Goal: Information Seeking & Learning: Check status

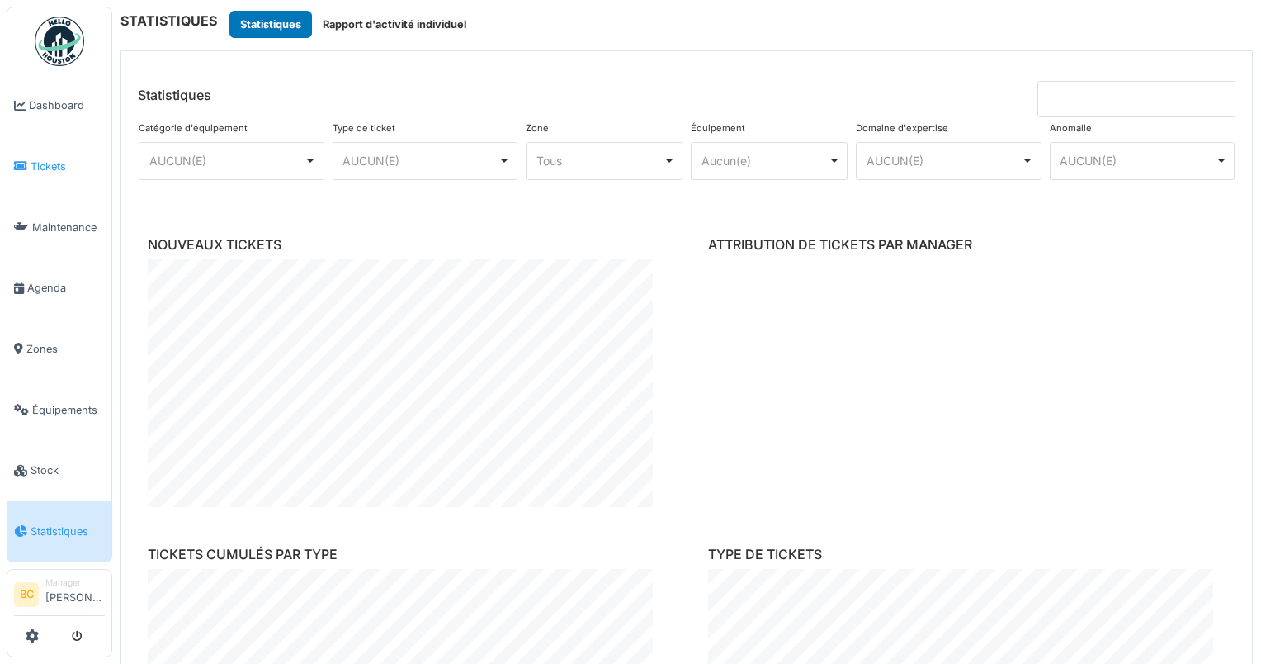
click at [34, 158] on span "Tickets" at bounding box center [68, 166] width 74 height 16
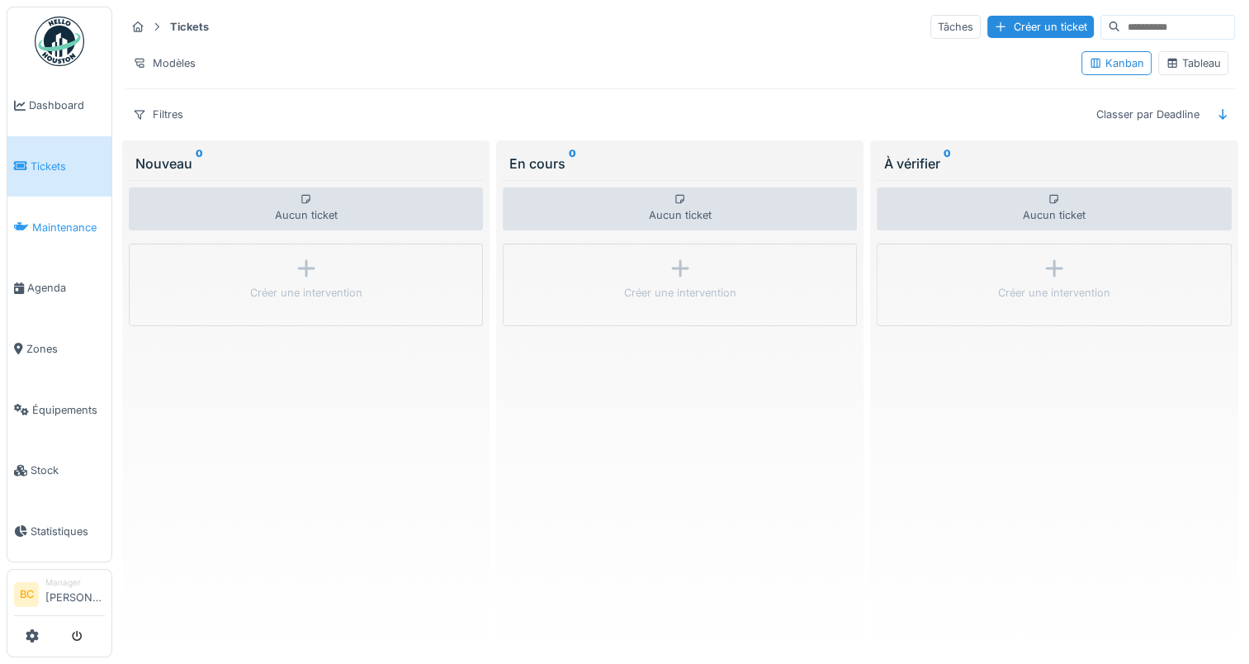
click at [68, 230] on link "Maintenance" at bounding box center [59, 226] width 104 height 61
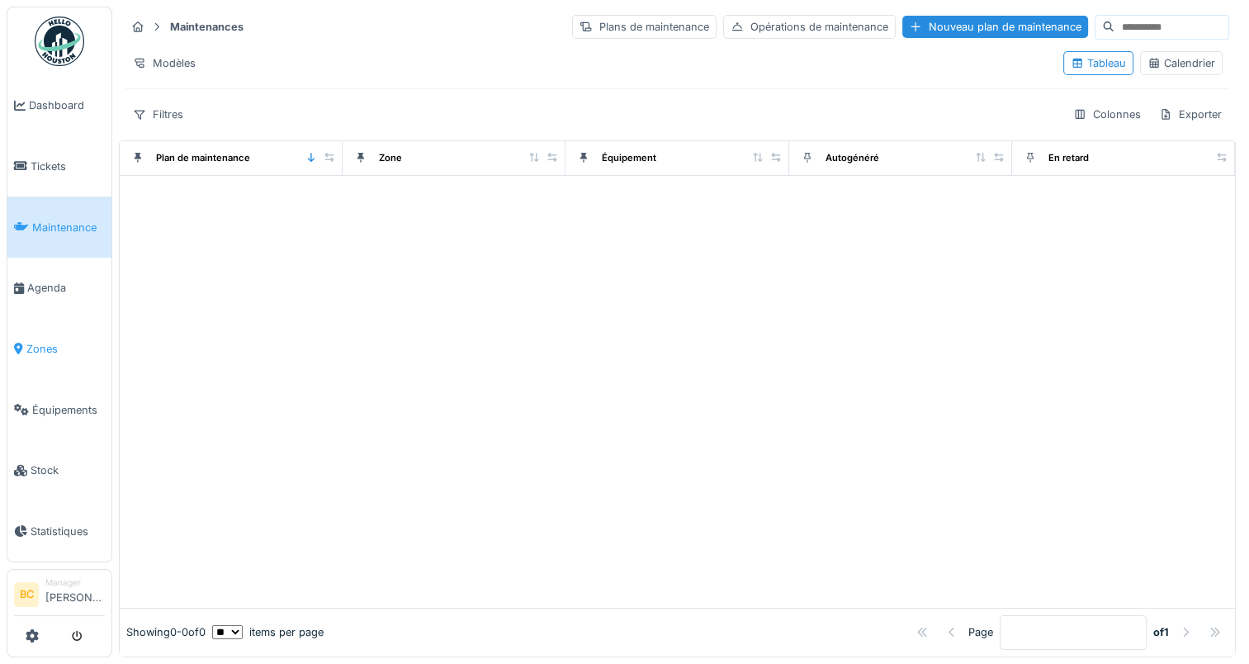
click at [38, 343] on span "Zones" at bounding box center [65, 349] width 78 height 16
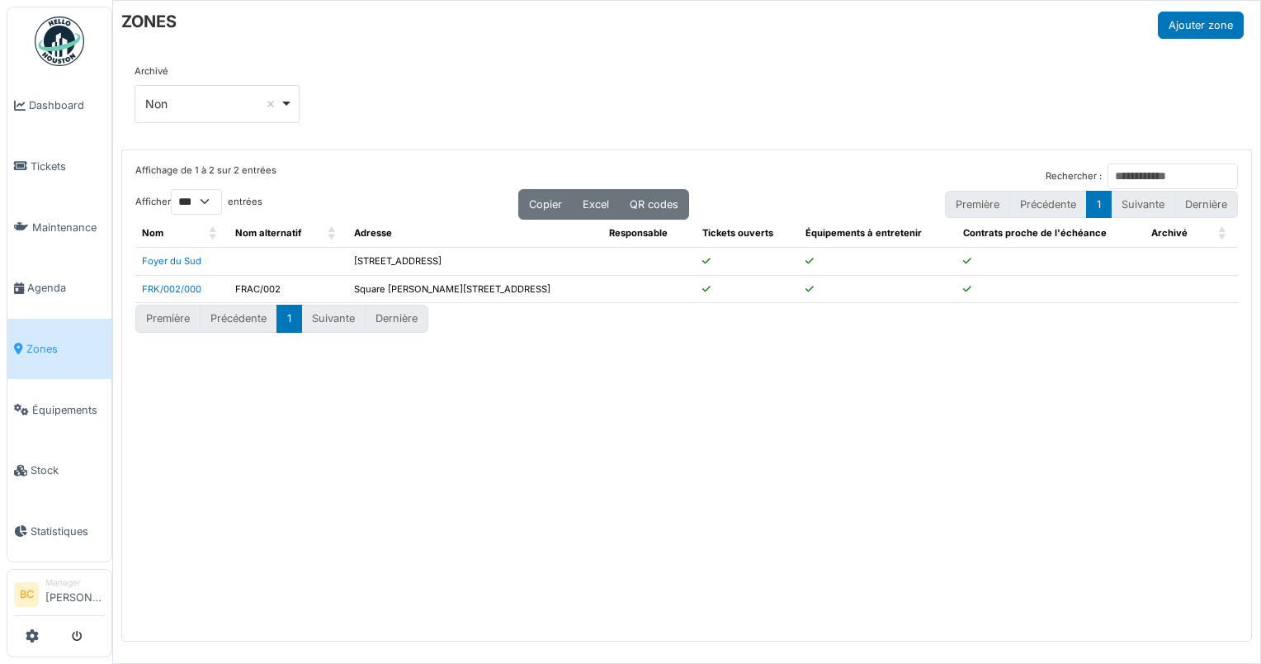
select select "***"
click at [169, 283] on link "FRK/002/000" at bounding box center [171, 289] width 59 height 12
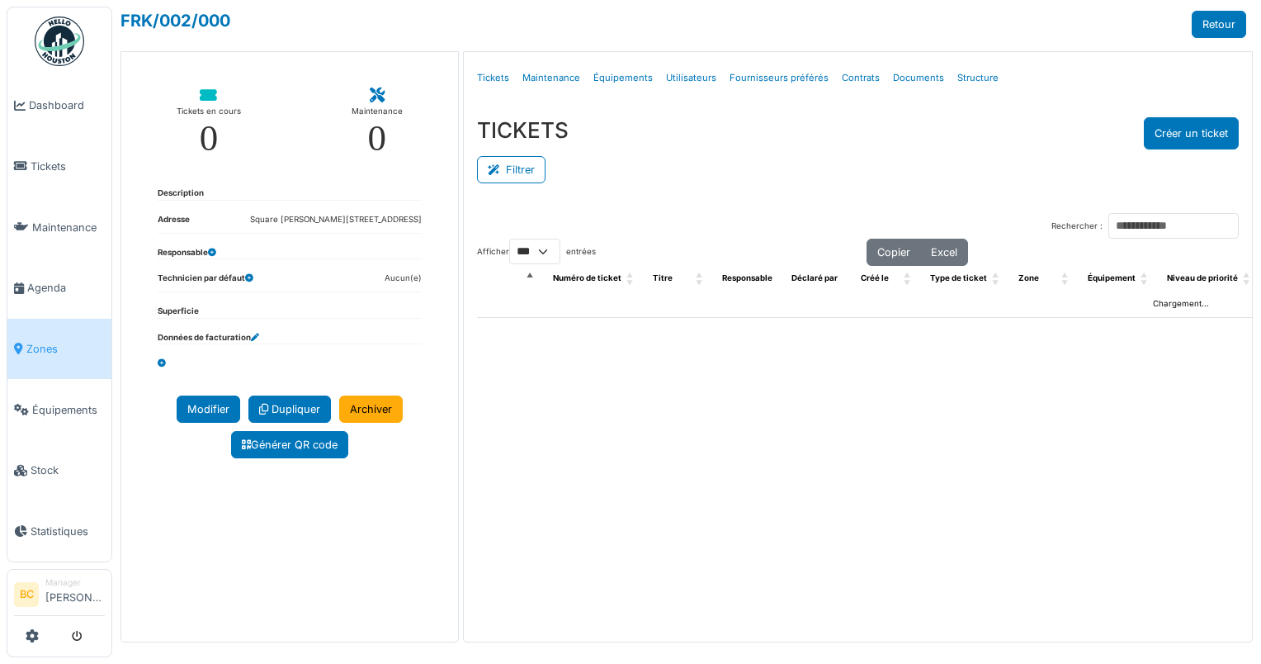
select select "***"
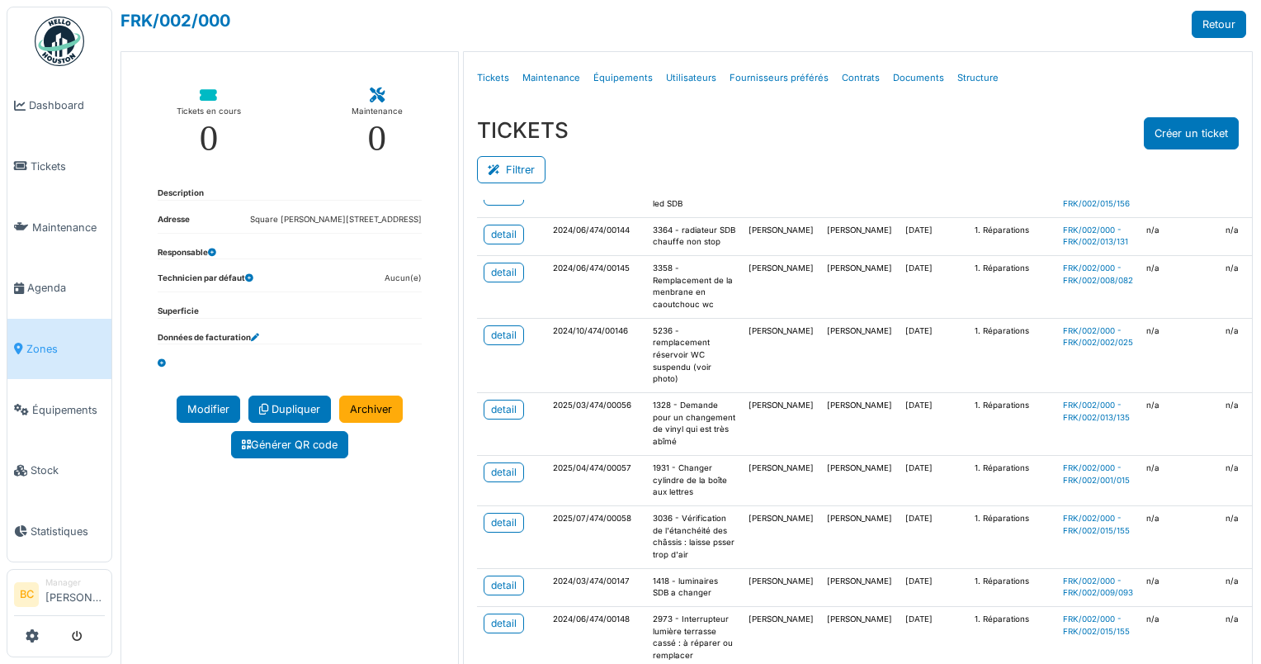
scroll to position [495, 0]
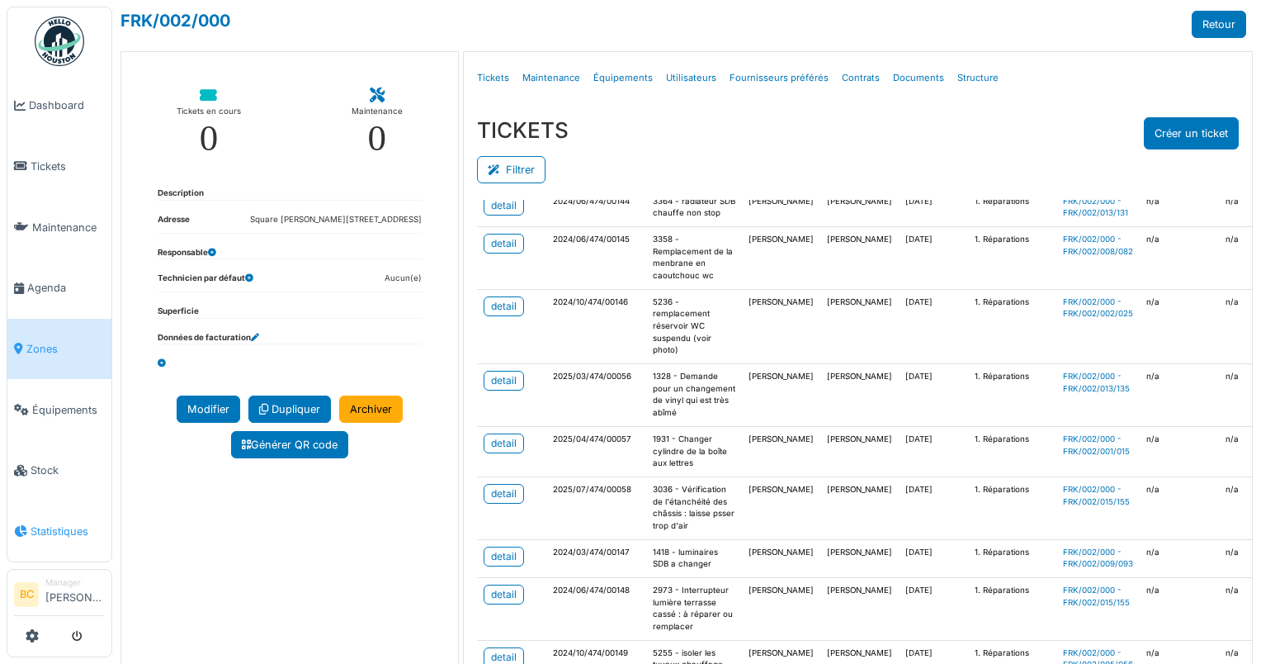
click at [57, 523] on span "Statistiques" at bounding box center [68, 531] width 74 height 16
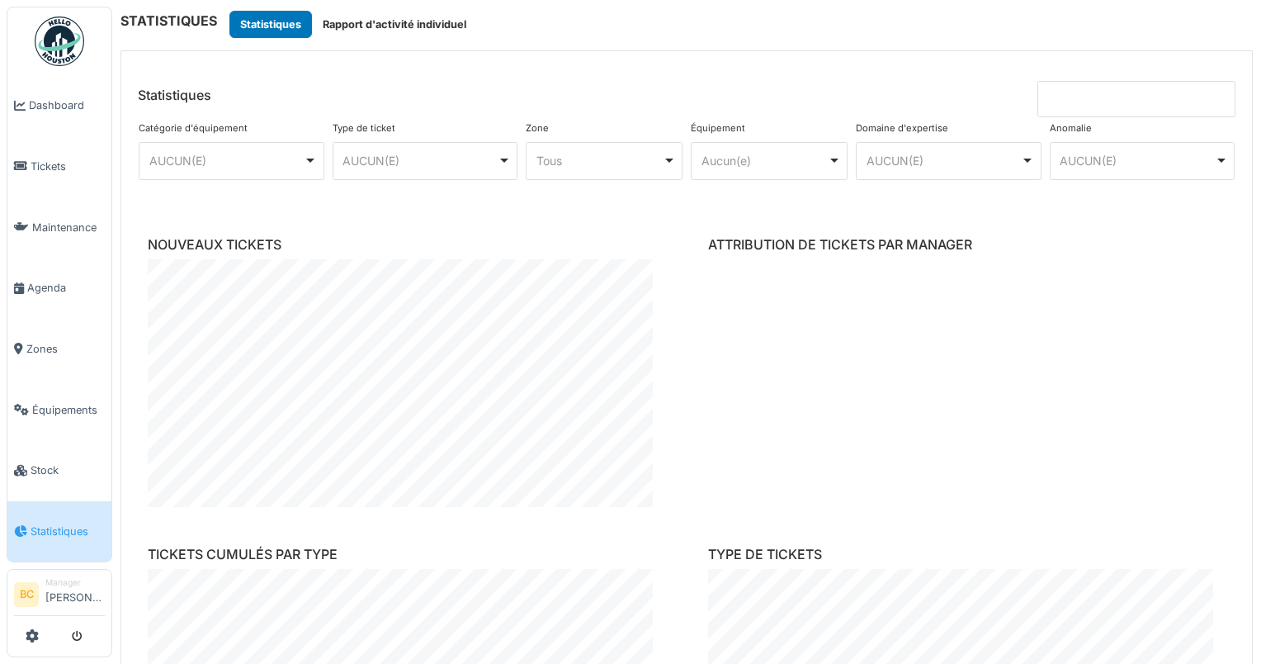
click at [502, 158] on div "AUCUN(E) Remove item" at bounding box center [425, 161] width 172 height 24
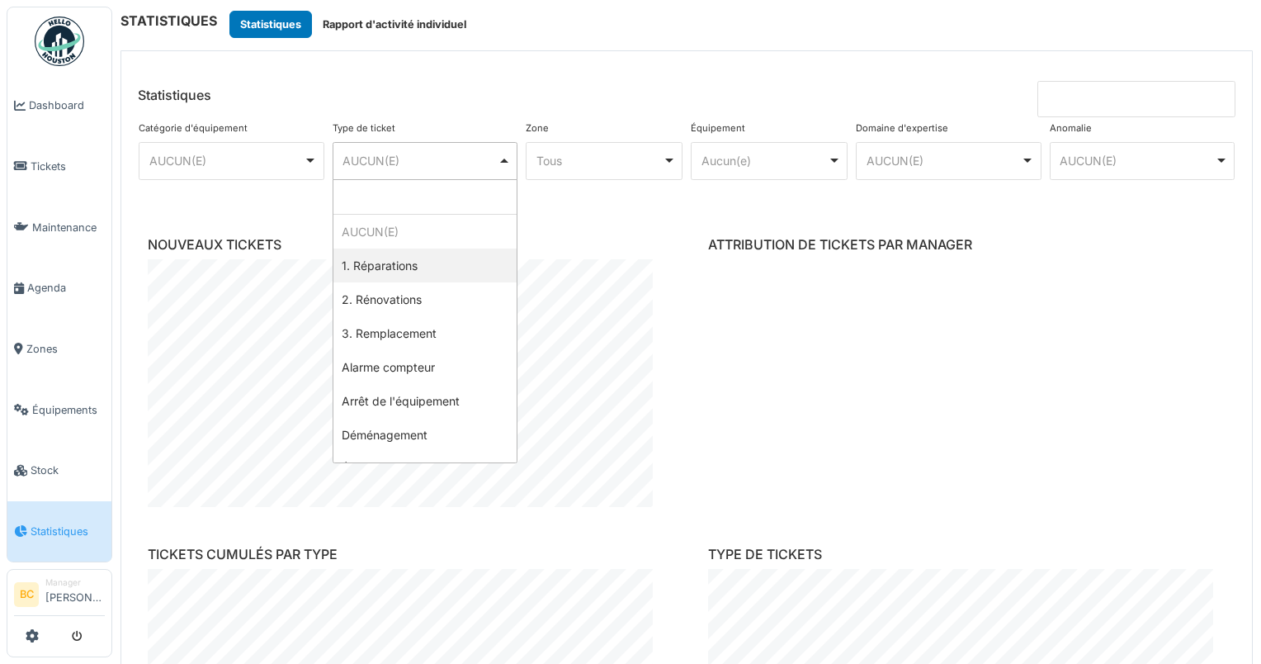
select select "****"
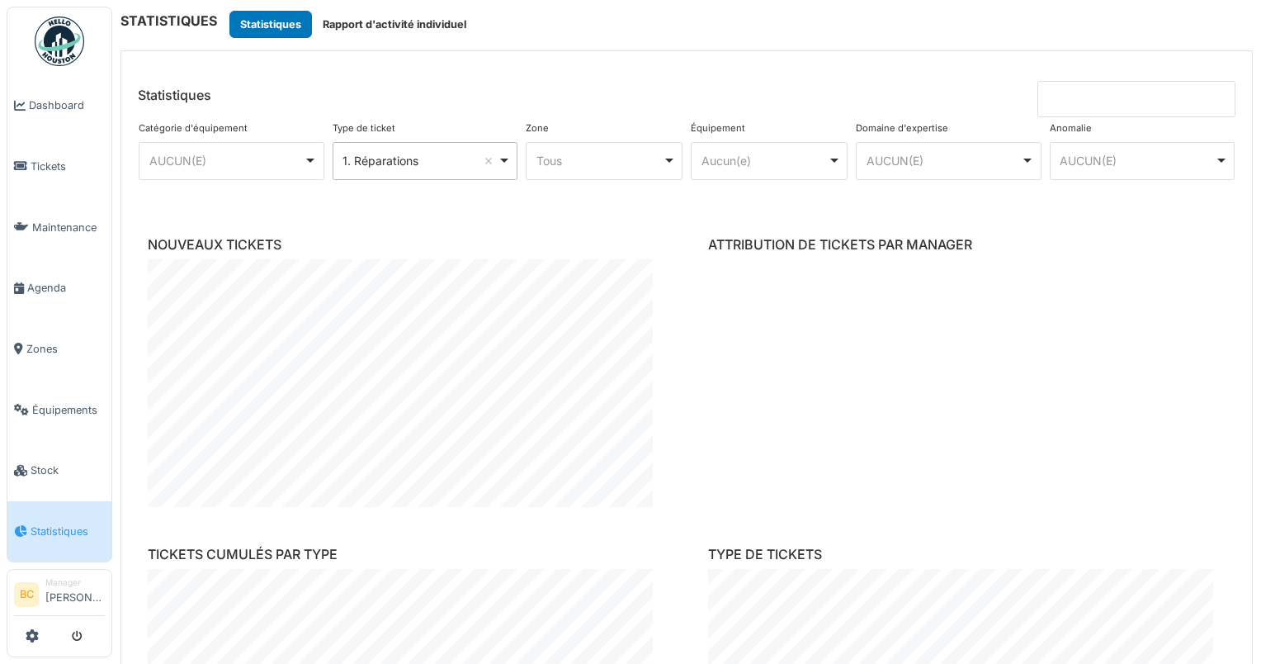
click at [627, 205] on div "**********" at bounding box center [687, 163] width 1104 height 93
click at [308, 154] on div "AUCUN(E) Remove item" at bounding box center [232, 161] width 172 height 24
click at [661, 158] on div "Tous Remove item" at bounding box center [604, 161] width 143 height 24
select select "*****"
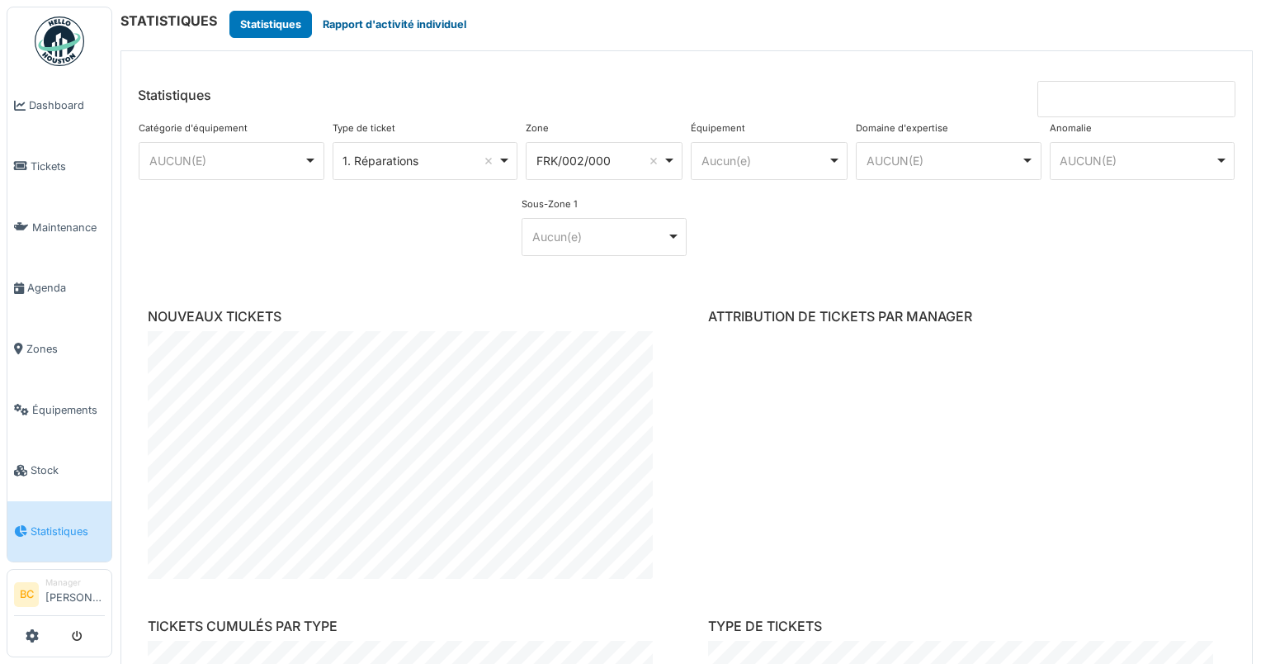
click at [391, 29] on button "Rapport d'activité individuel" at bounding box center [394, 24] width 165 height 27
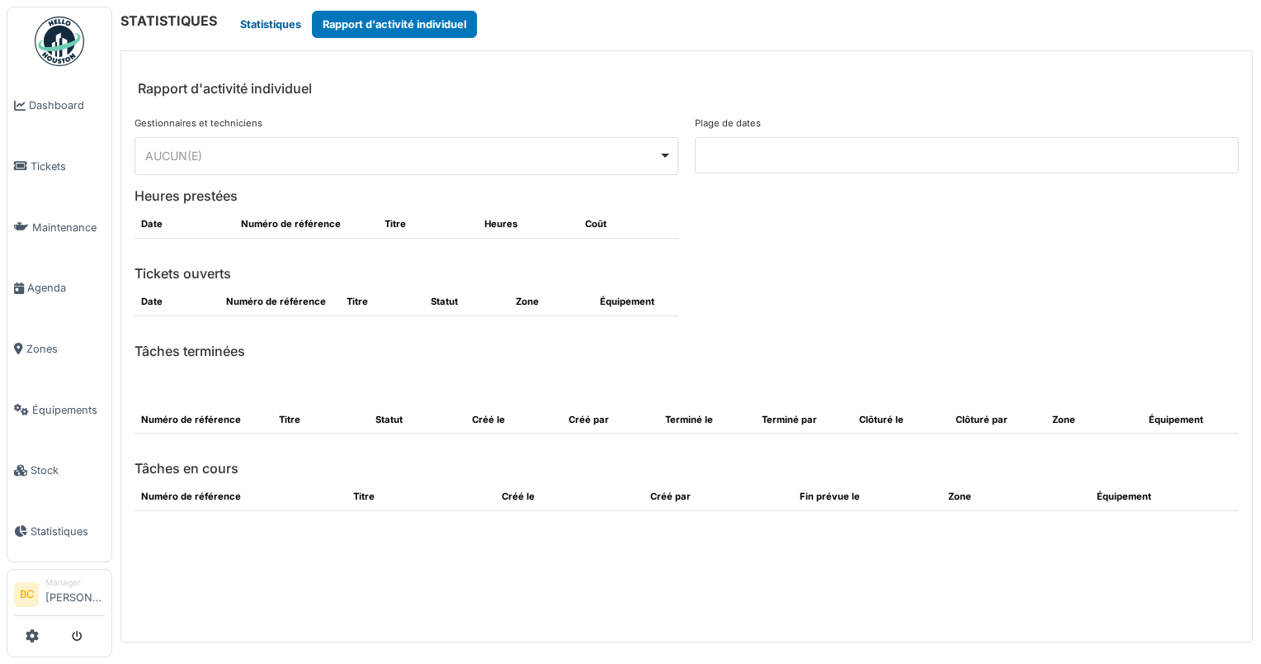
click at [264, 26] on button "Statistiques" at bounding box center [270, 24] width 83 height 27
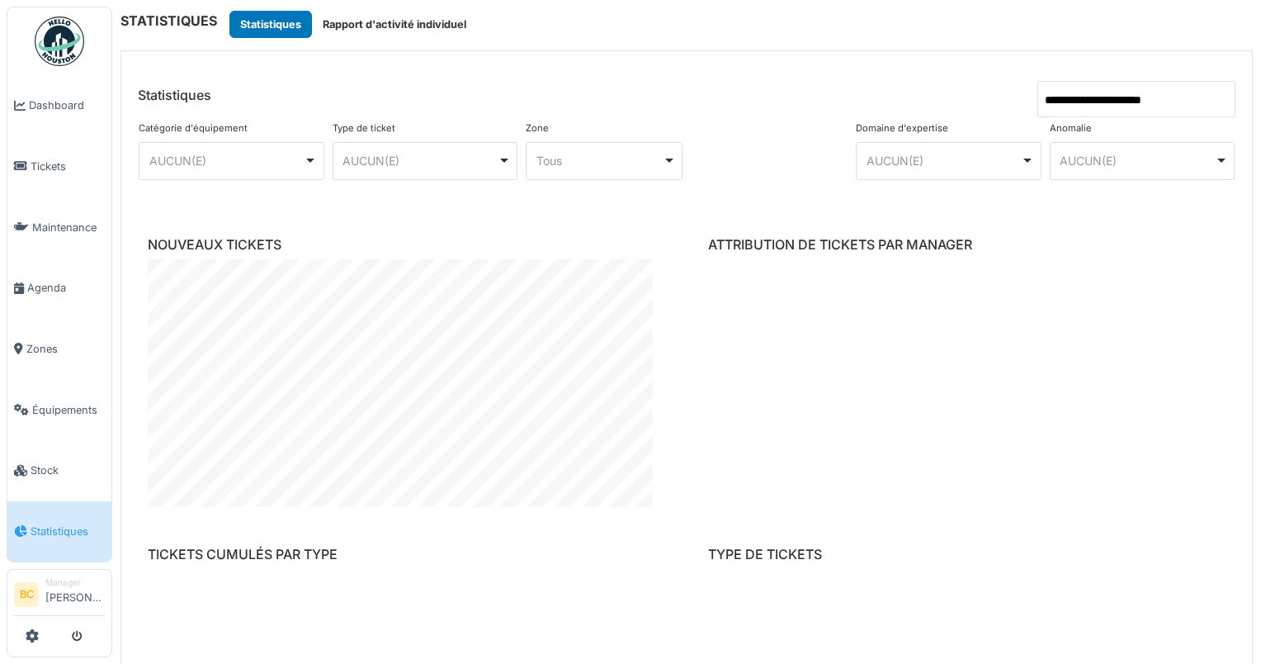
click at [1118, 99] on input "**********" at bounding box center [1137, 99] width 198 height 36
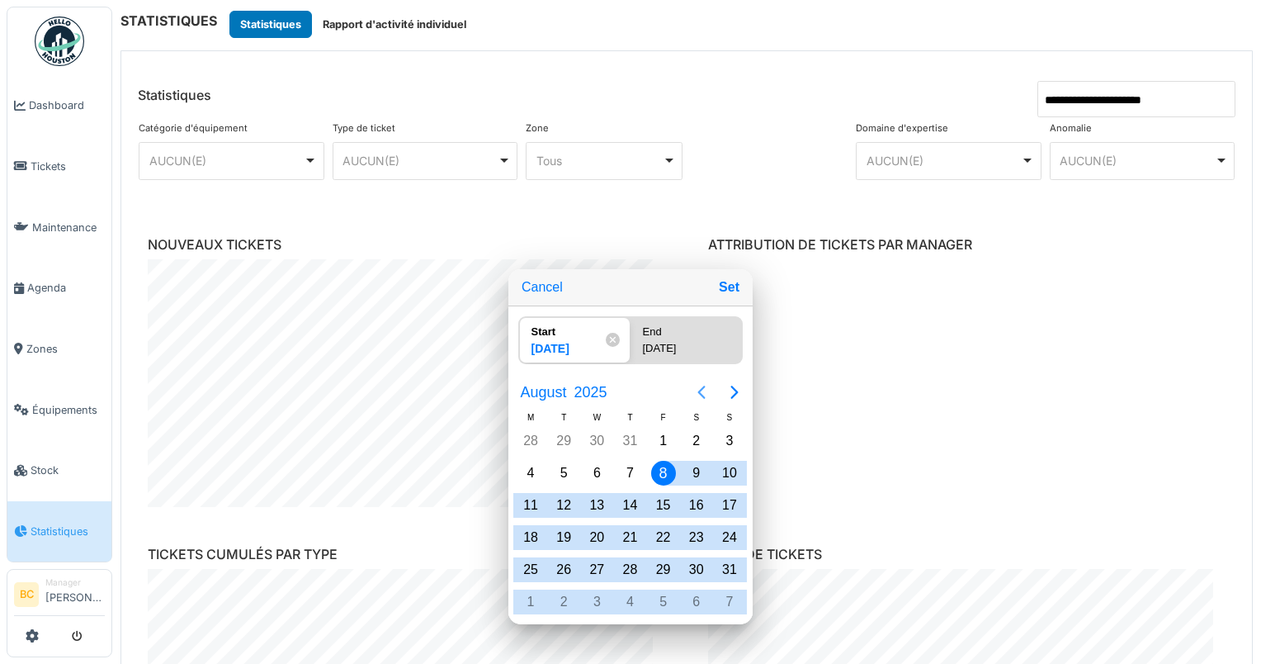
click at [699, 390] on button "Previous page" at bounding box center [701, 392] width 33 height 33
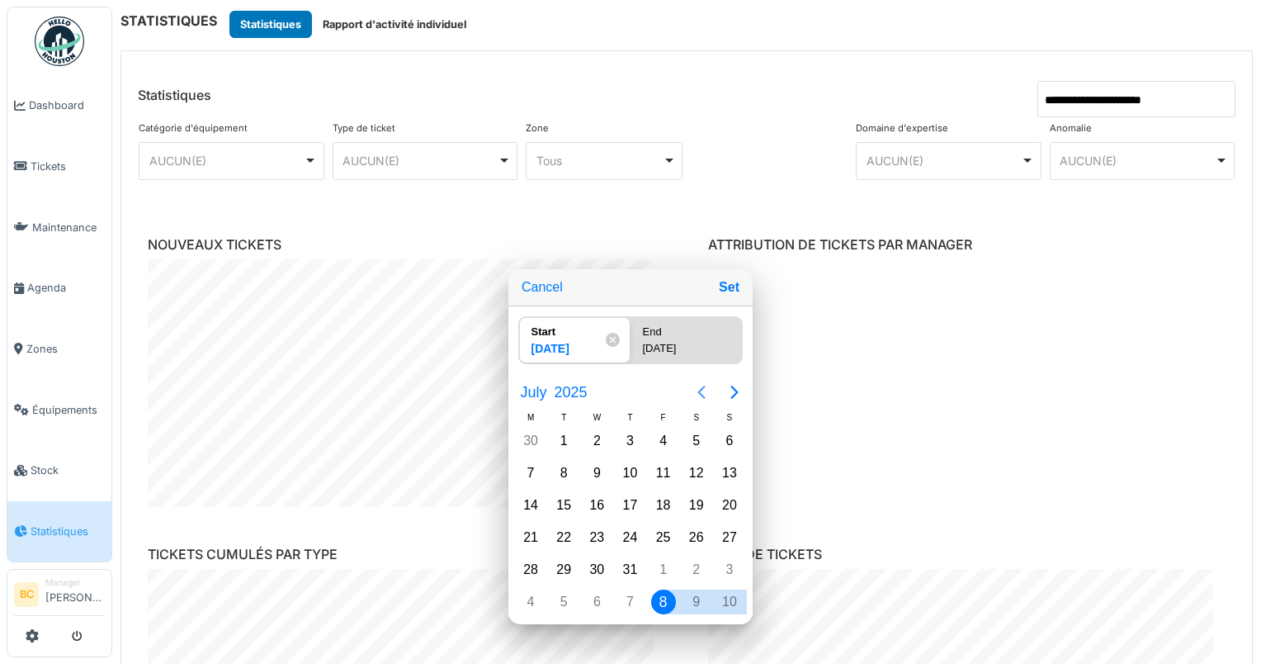
click at [699, 390] on icon "Previous page" at bounding box center [702, 392] width 20 height 20
click at [699, 391] on icon "Previous page" at bounding box center [702, 392] width 20 height 20
click at [631, 451] on div "1" at bounding box center [629, 440] width 25 height 25
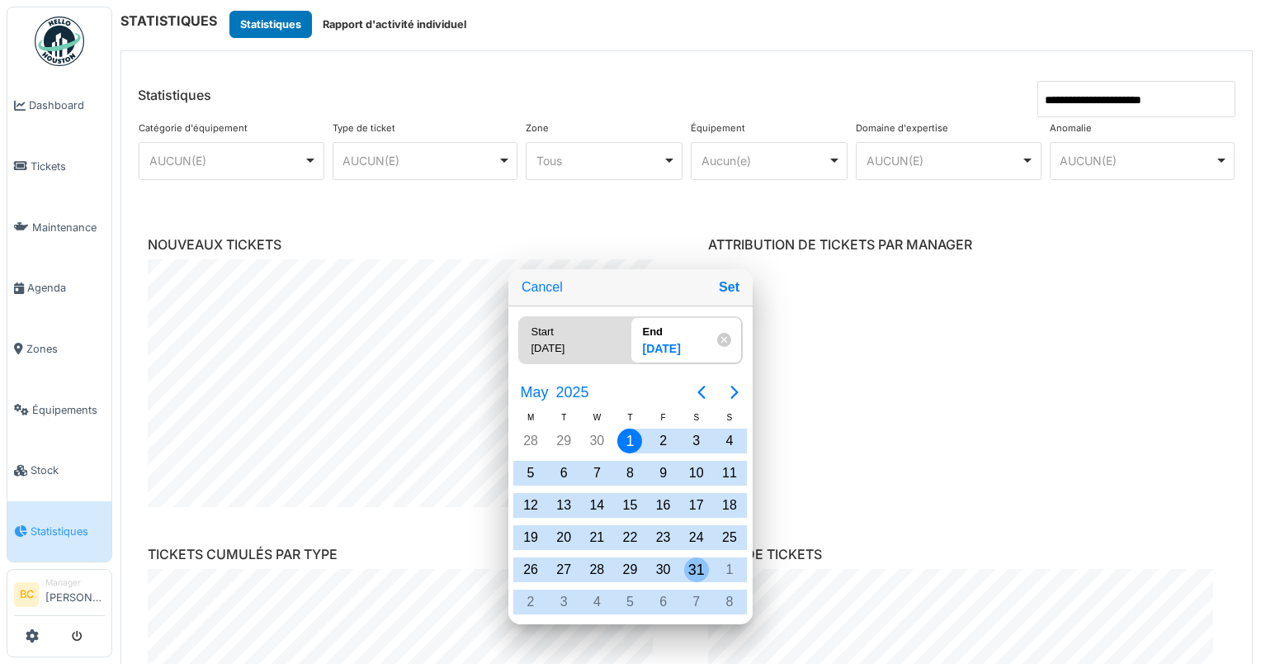
click at [696, 570] on div "31" at bounding box center [696, 569] width 25 height 25
click at [727, 300] on button "Set" at bounding box center [729, 287] width 34 height 30
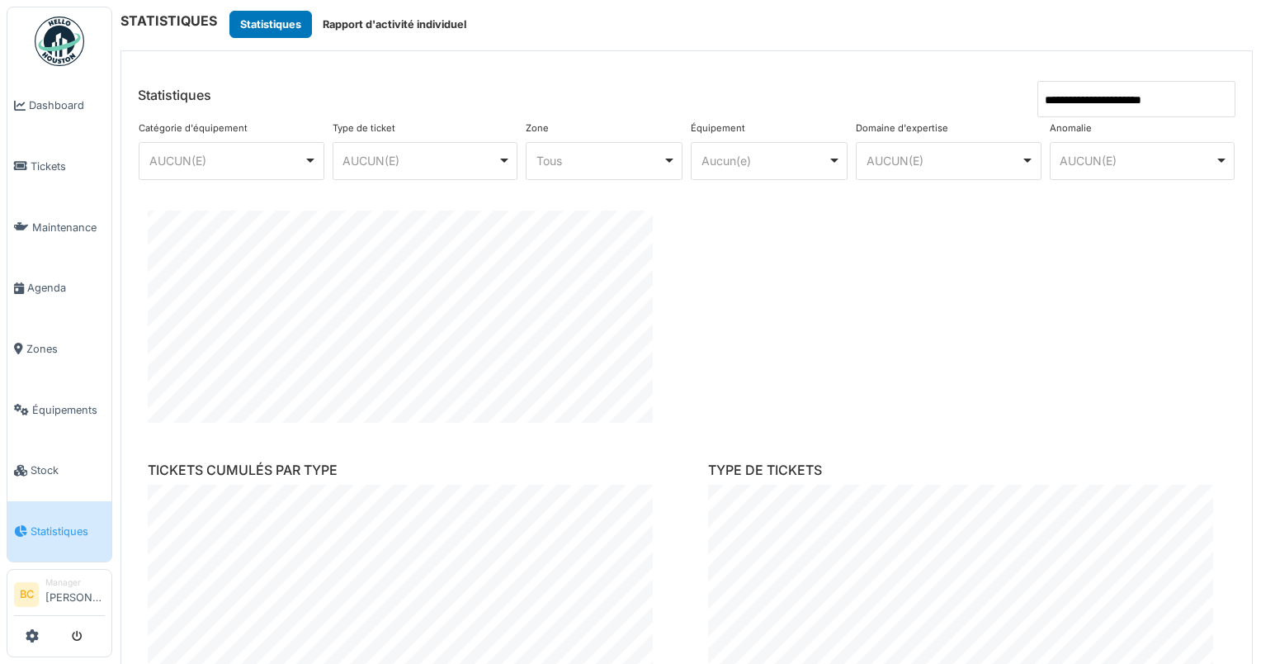
scroll to position [83, 0]
click at [1195, 99] on input "**********" at bounding box center [1137, 99] width 198 height 36
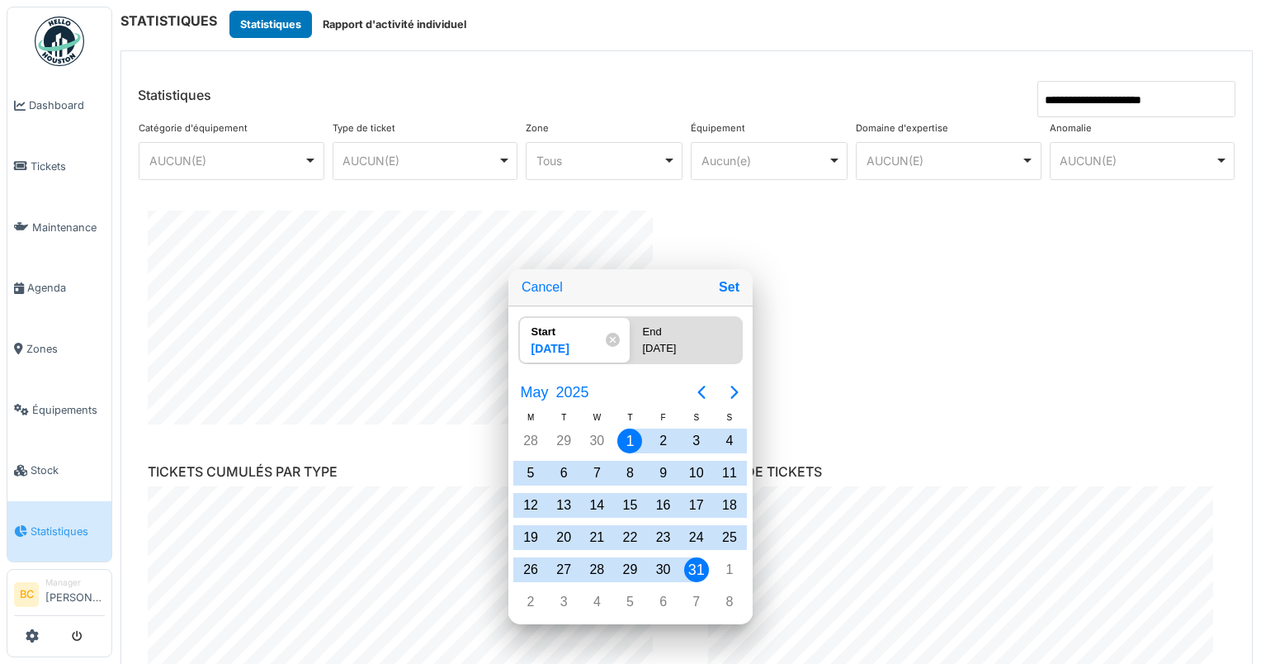
click at [614, 343] on icon at bounding box center [613, 340] width 14 height 14
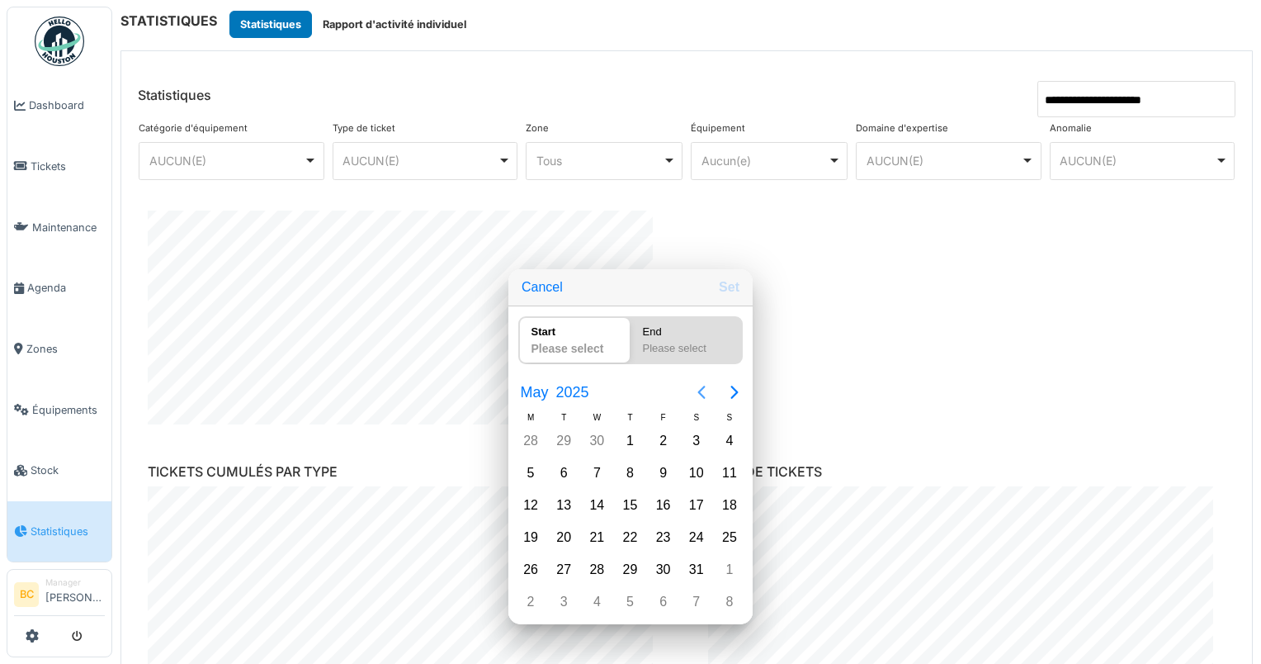
click at [697, 396] on icon "Previous page" at bounding box center [702, 392] width 20 height 20
click at [696, 396] on icon "Previous page" at bounding box center [702, 392] width 20 height 20
click at [598, 443] on div "1" at bounding box center [596, 440] width 25 height 25
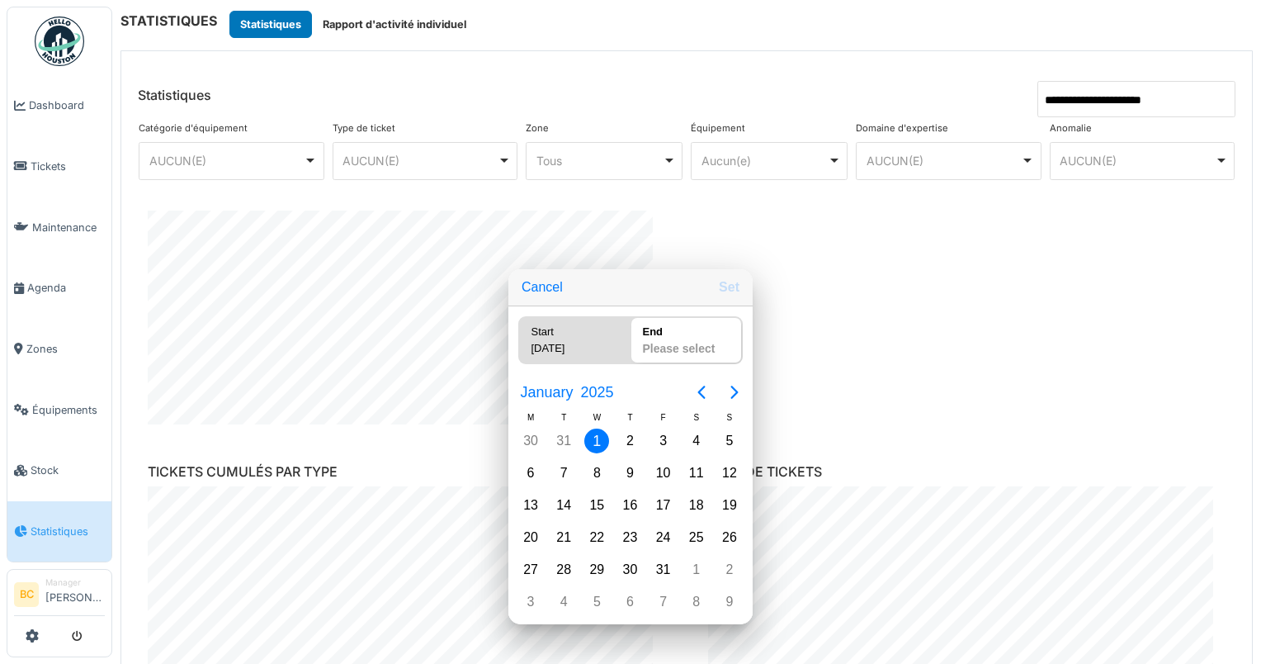
click at [703, 358] on div "Please select" at bounding box center [686, 351] width 101 height 23
click at [659, 338] on div "End" at bounding box center [686, 328] width 101 height 23
click at [732, 402] on icon "Next page" at bounding box center [735, 392] width 20 height 20
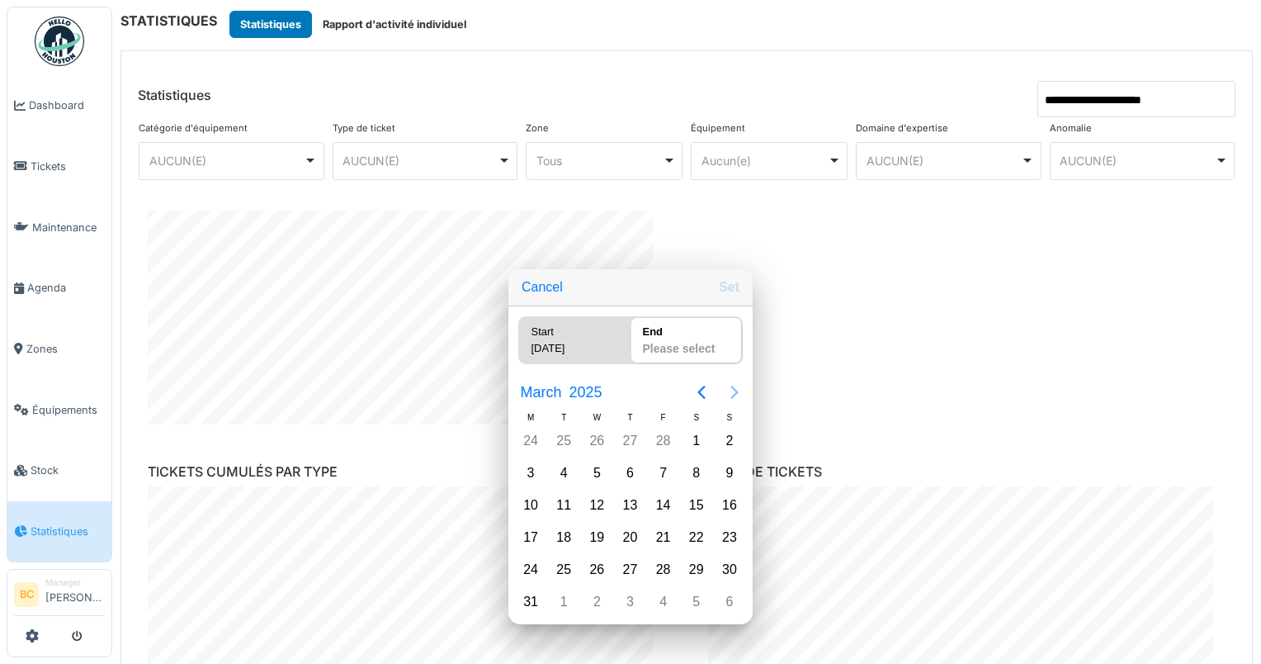
click at [732, 402] on icon "Next page" at bounding box center [735, 392] width 20 height 20
click at [733, 401] on icon "Next page" at bounding box center [735, 392] width 20 height 20
click at [720, 568] on div "31" at bounding box center [729, 569] width 25 height 25
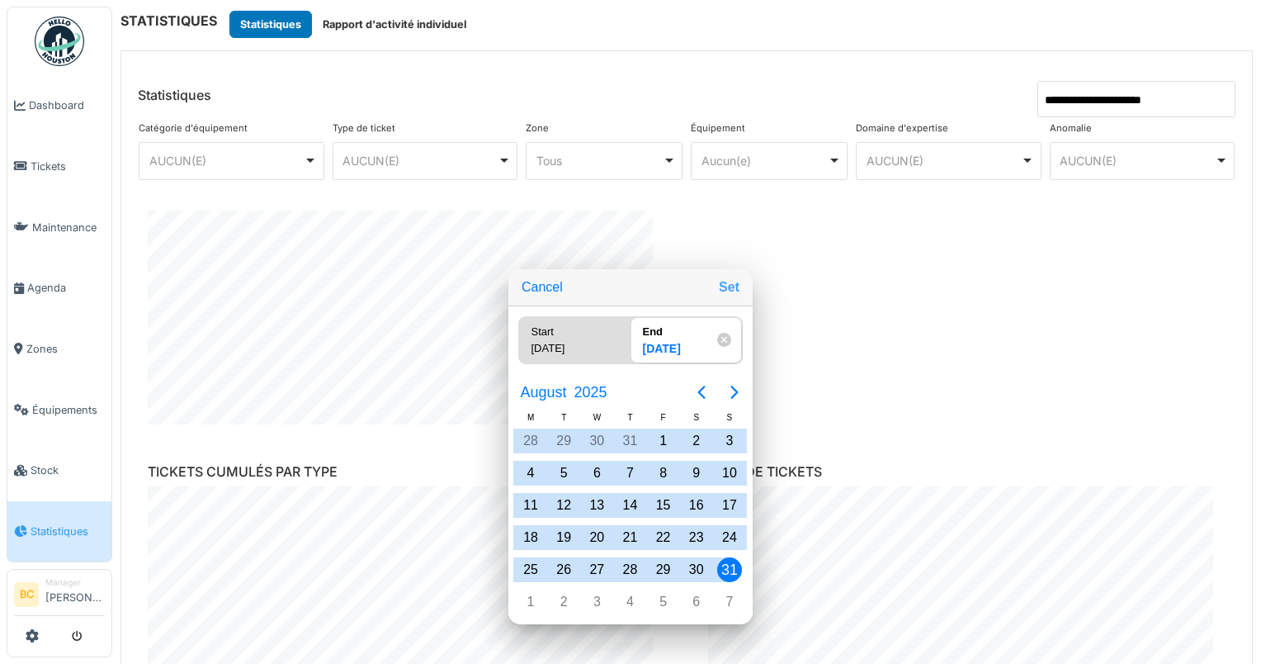
click at [735, 294] on button "Set" at bounding box center [729, 287] width 34 height 30
type input "**********"
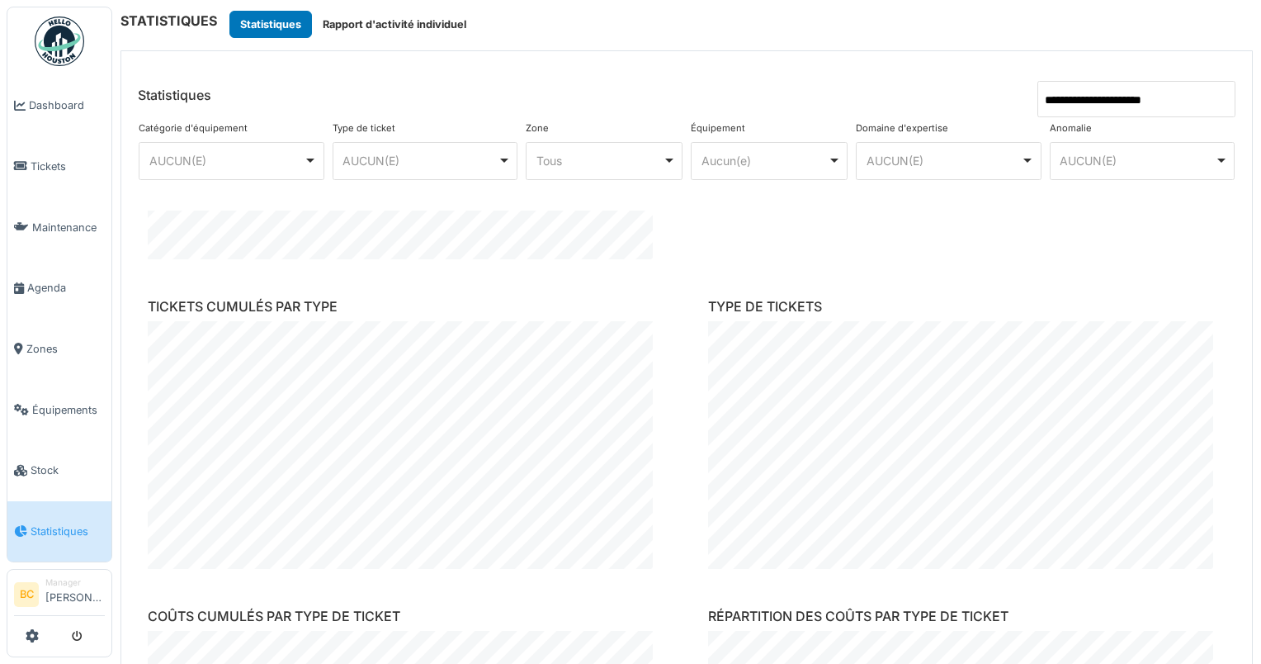
scroll to position [330, 0]
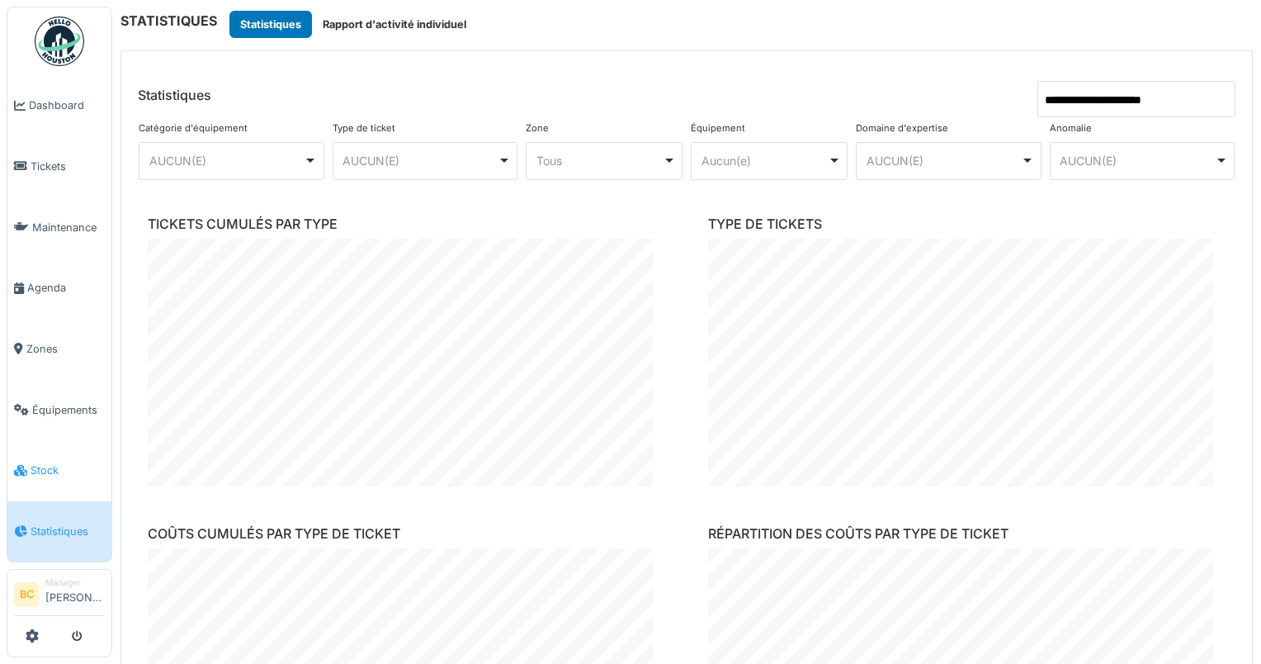
click at [46, 462] on span "Stock" at bounding box center [68, 470] width 74 height 16
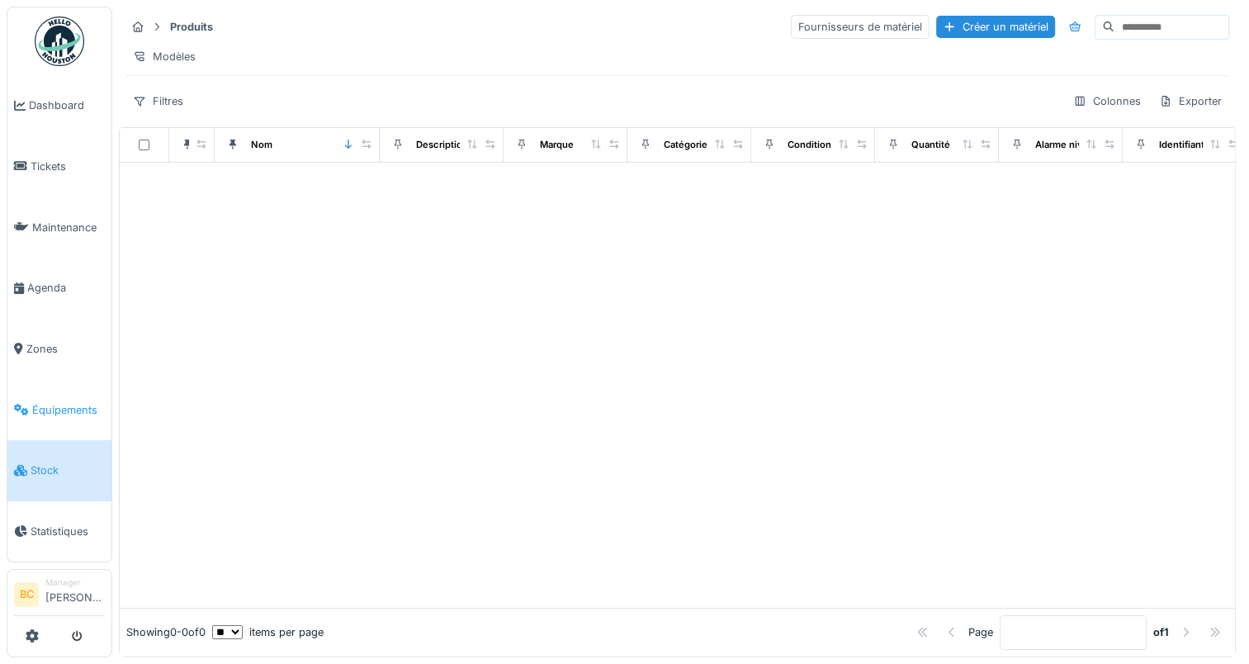
click at [56, 402] on span "Équipements" at bounding box center [68, 410] width 73 height 16
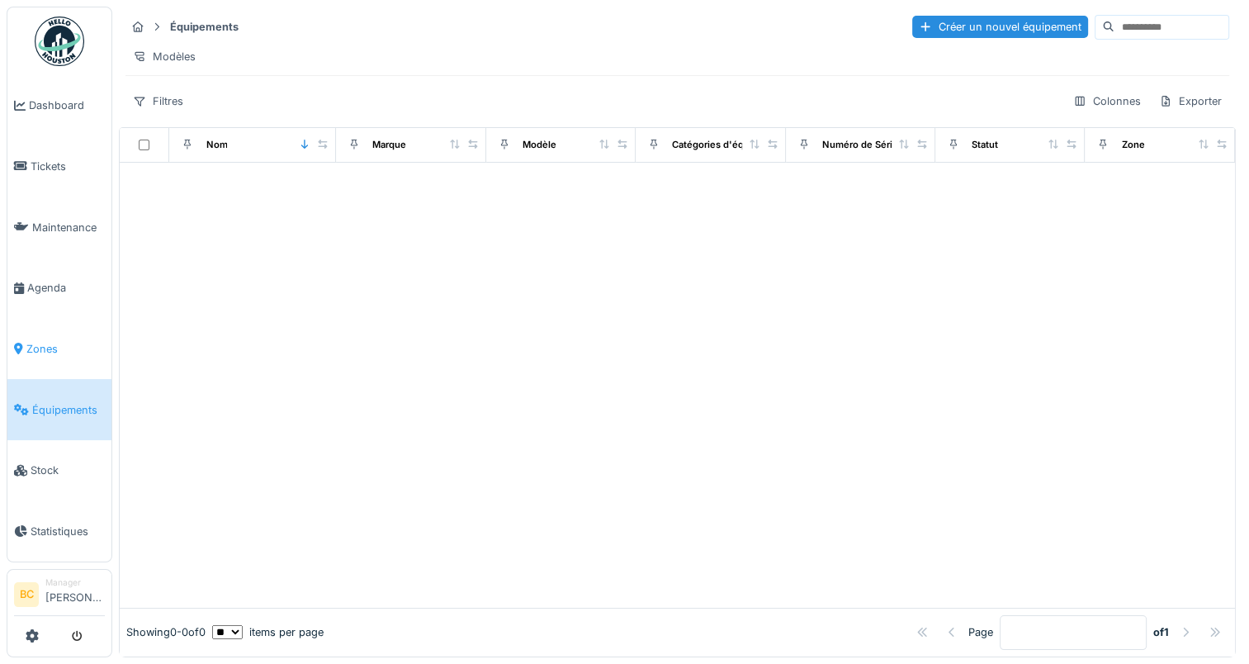
click at [52, 341] on span "Zones" at bounding box center [65, 349] width 78 height 16
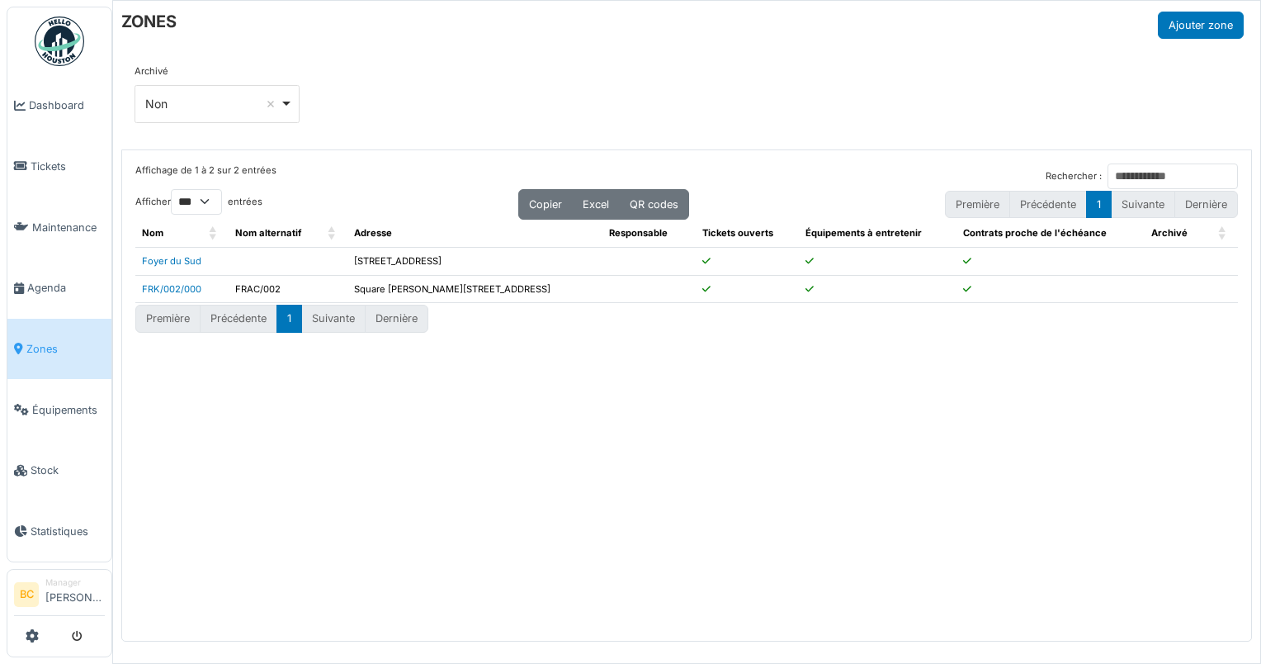
select select "***"
click at [168, 287] on link "FRK/002/000" at bounding box center [171, 289] width 59 height 12
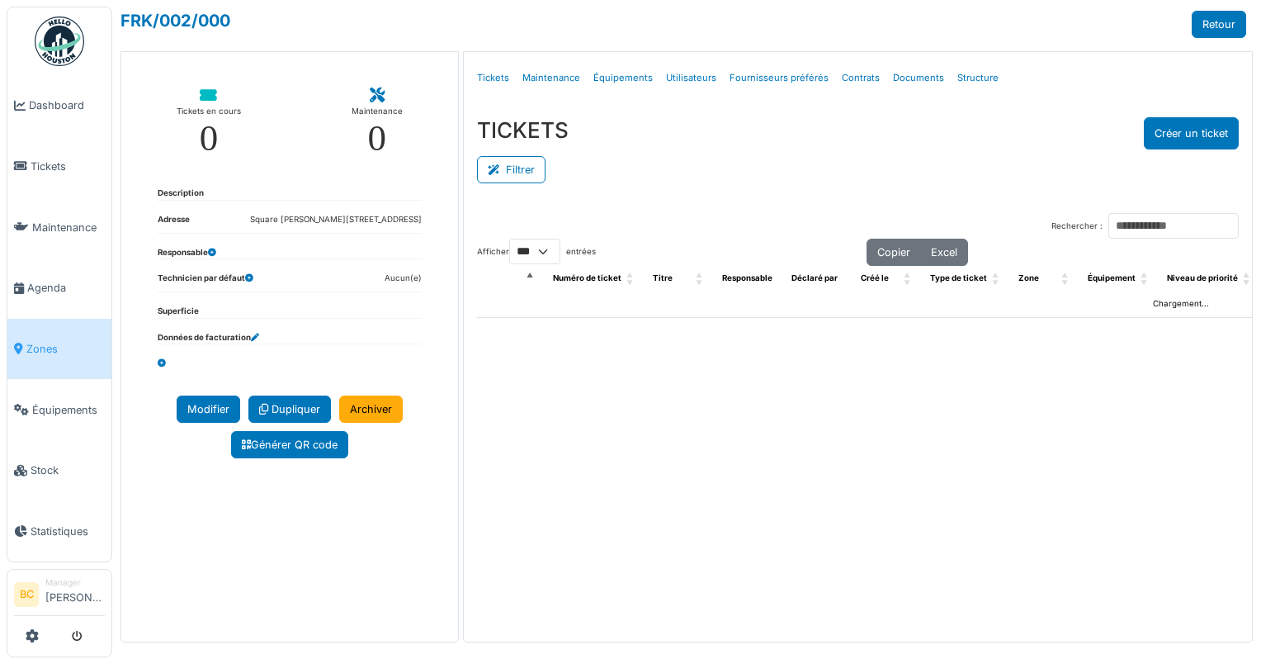
select select "***"
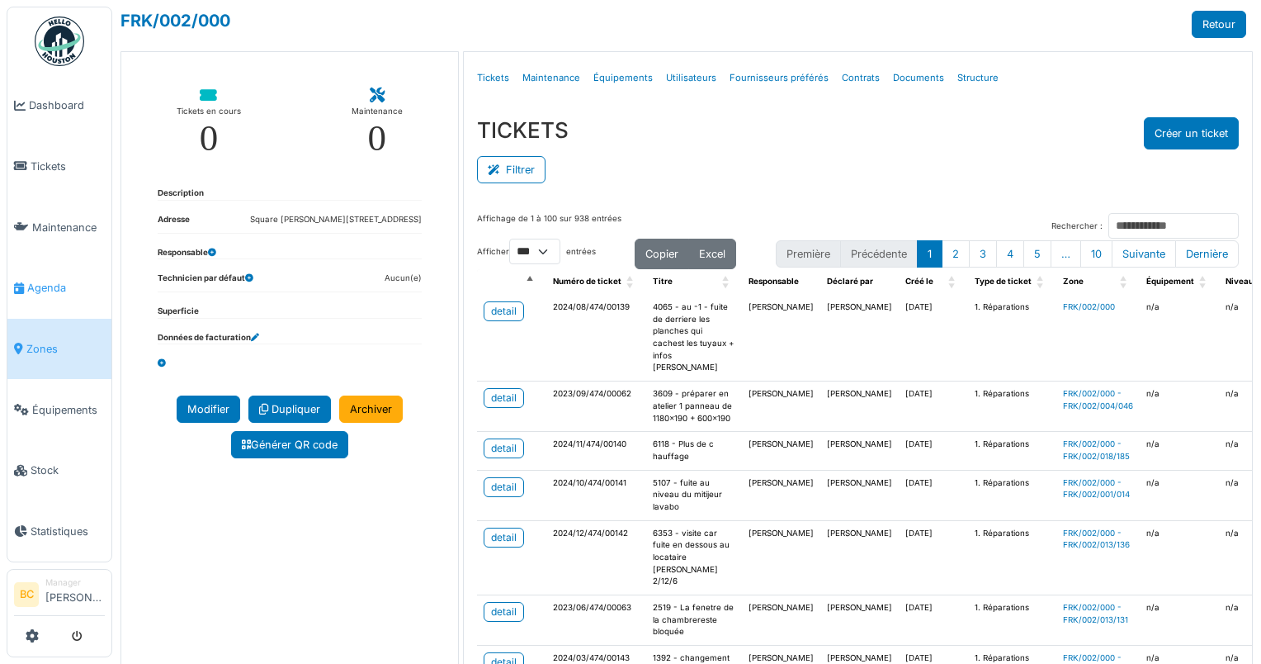
click at [60, 280] on span "Agenda" at bounding box center [66, 288] width 78 height 16
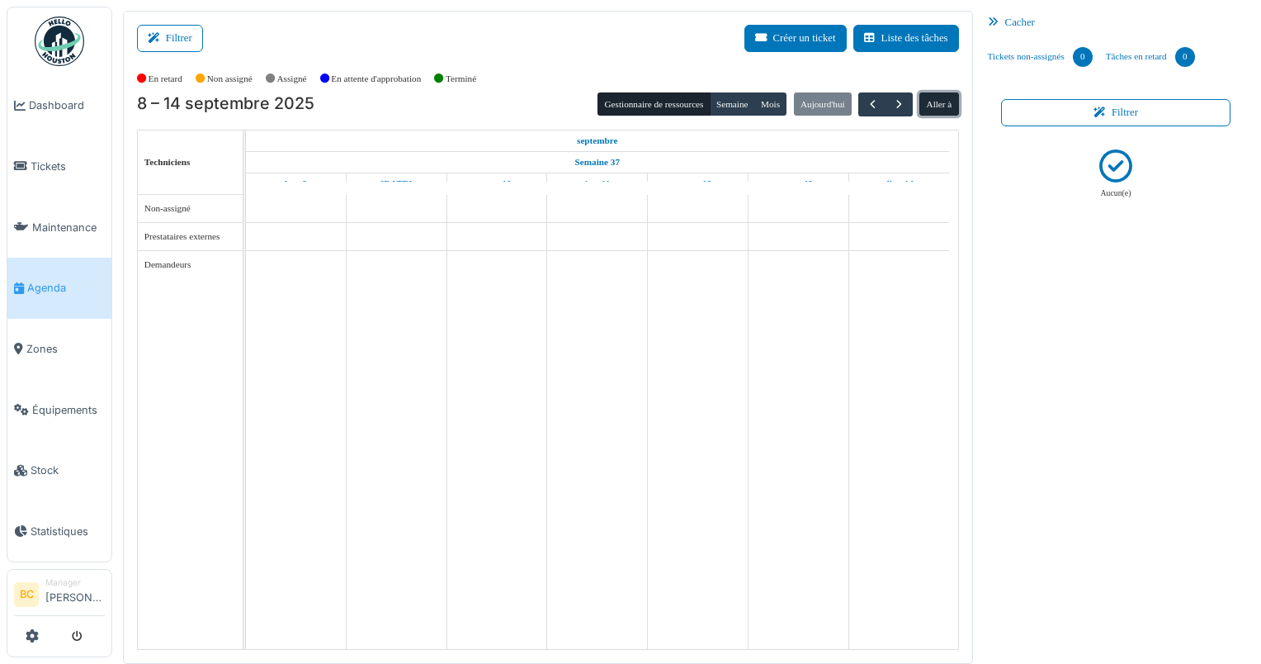
click at [924, 104] on button "Aller à" at bounding box center [938, 103] width 39 height 23
click at [768, 106] on button "Mois" at bounding box center [770, 103] width 33 height 23
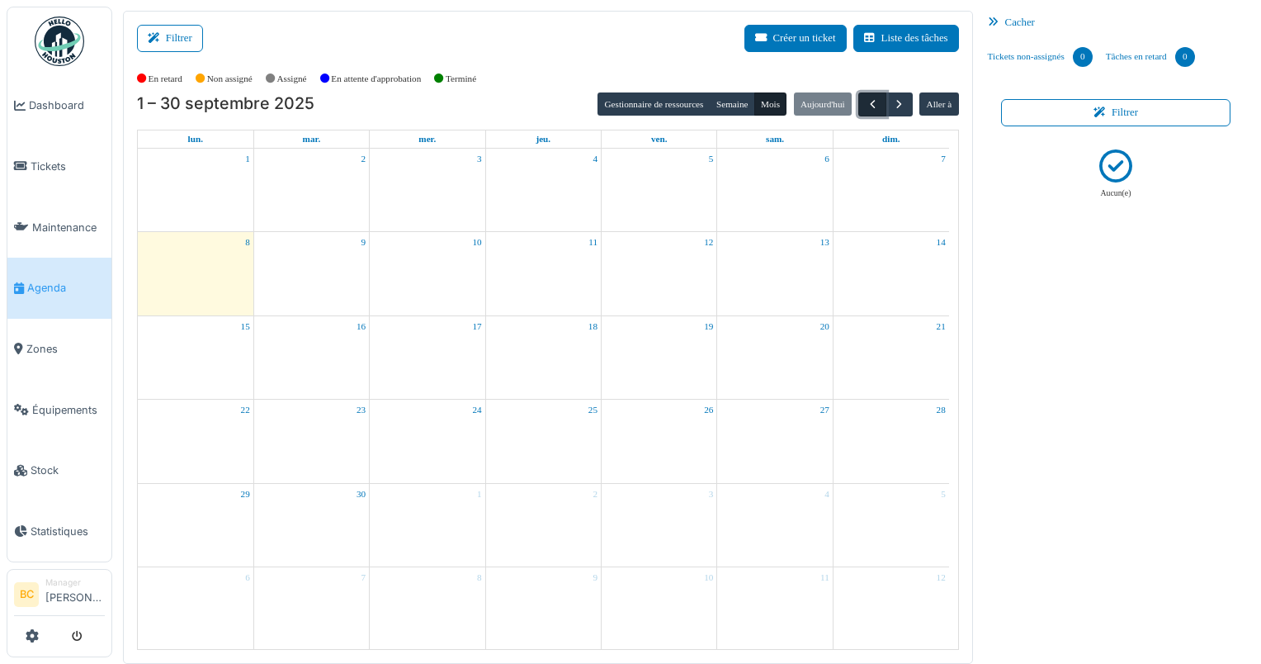
click at [866, 105] on span "button" at bounding box center [873, 104] width 14 height 14
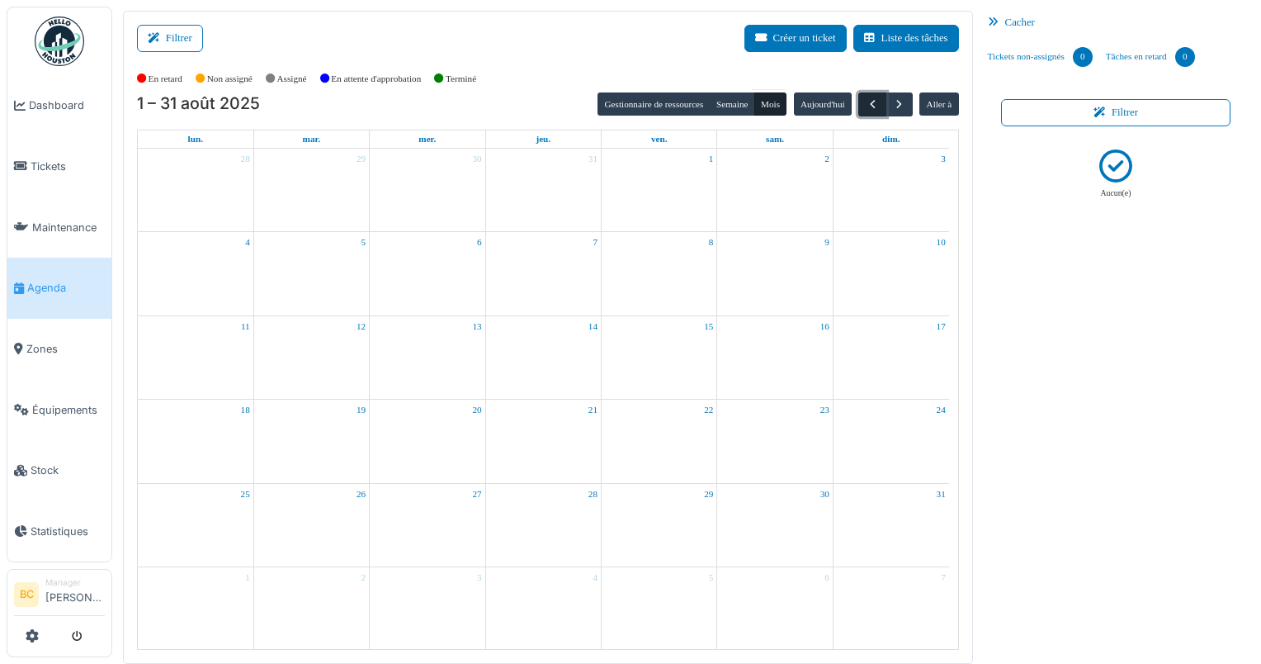
click at [866, 105] on span "button" at bounding box center [873, 104] width 14 height 14
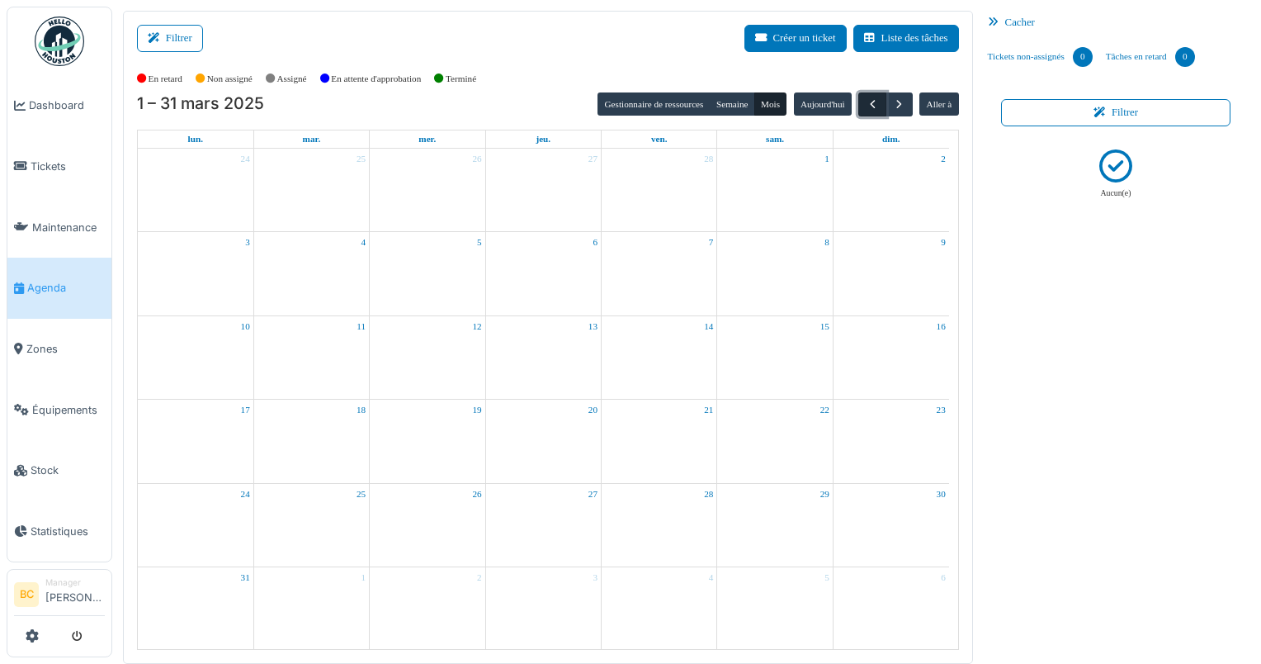
click at [866, 105] on span "button" at bounding box center [873, 104] width 14 height 14
click at [36, 341] on span "Zones" at bounding box center [65, 349] width 78 height 16
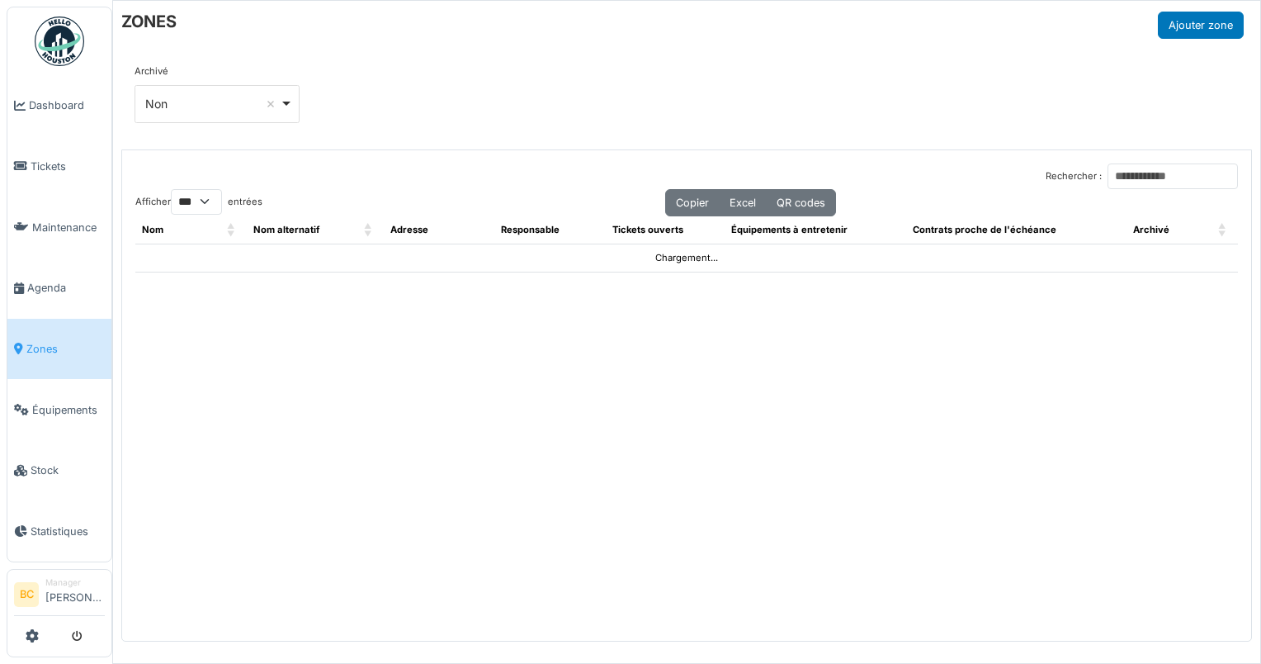
select select "***"
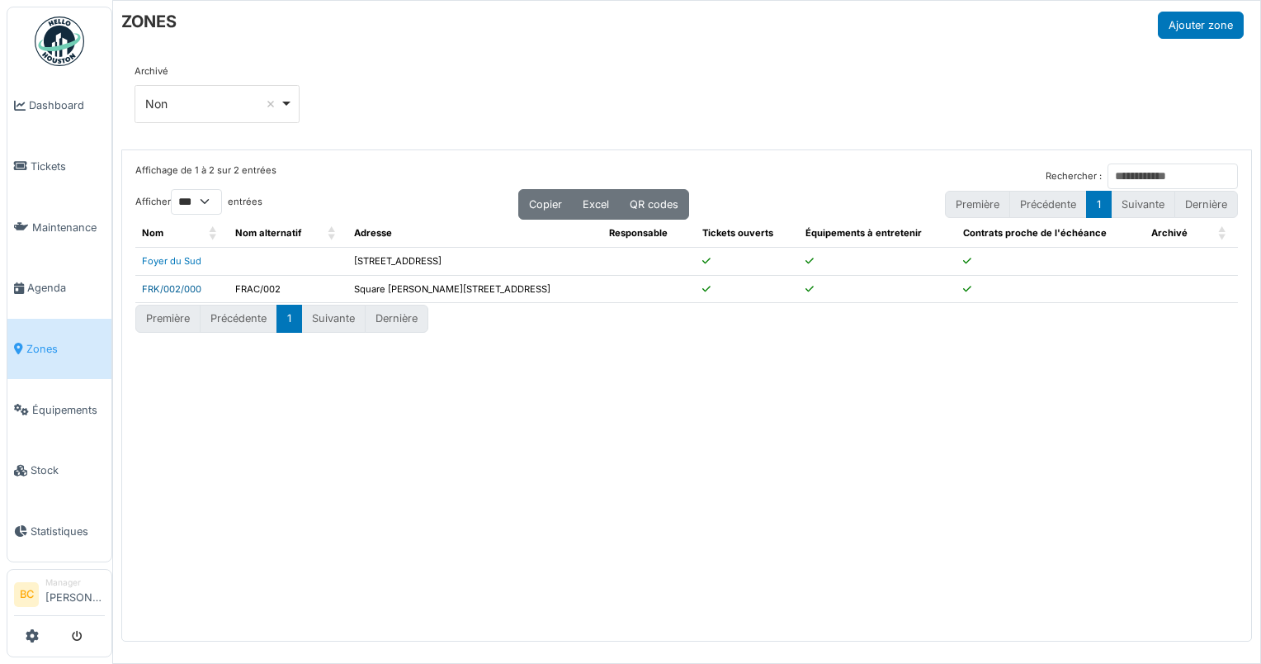
click at [163, 286] on link "FRK/002/000" at bounding box center [171, 289] width 59 height 12
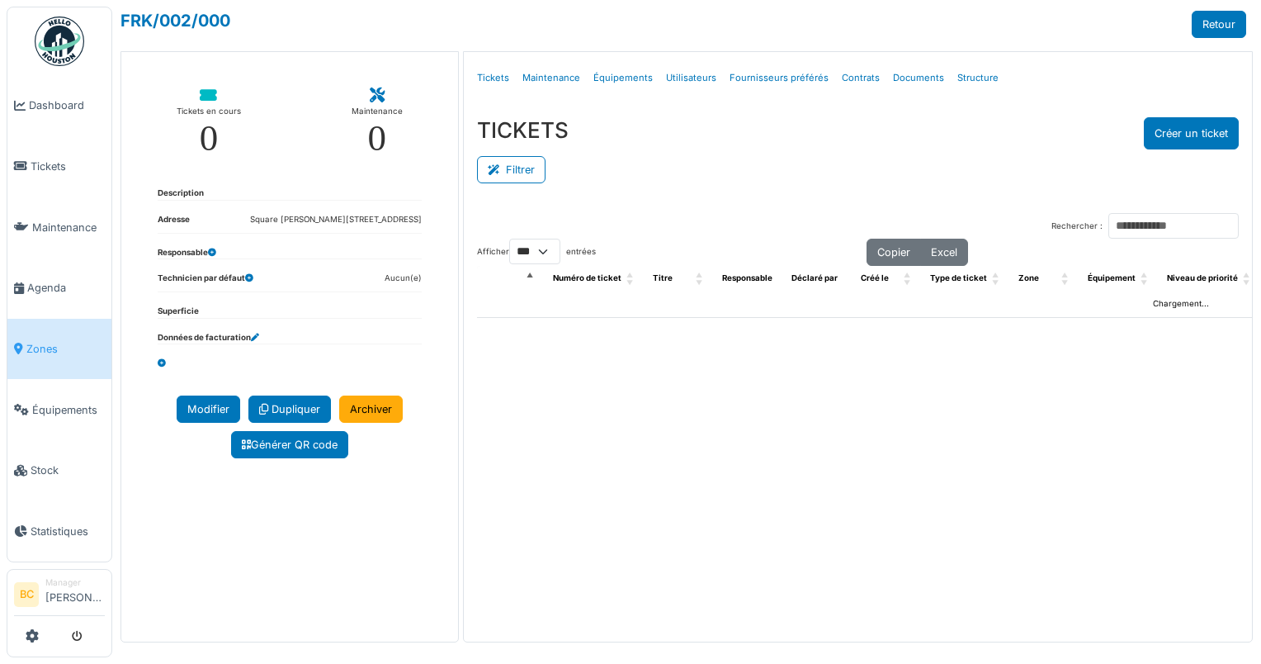
select select "***"
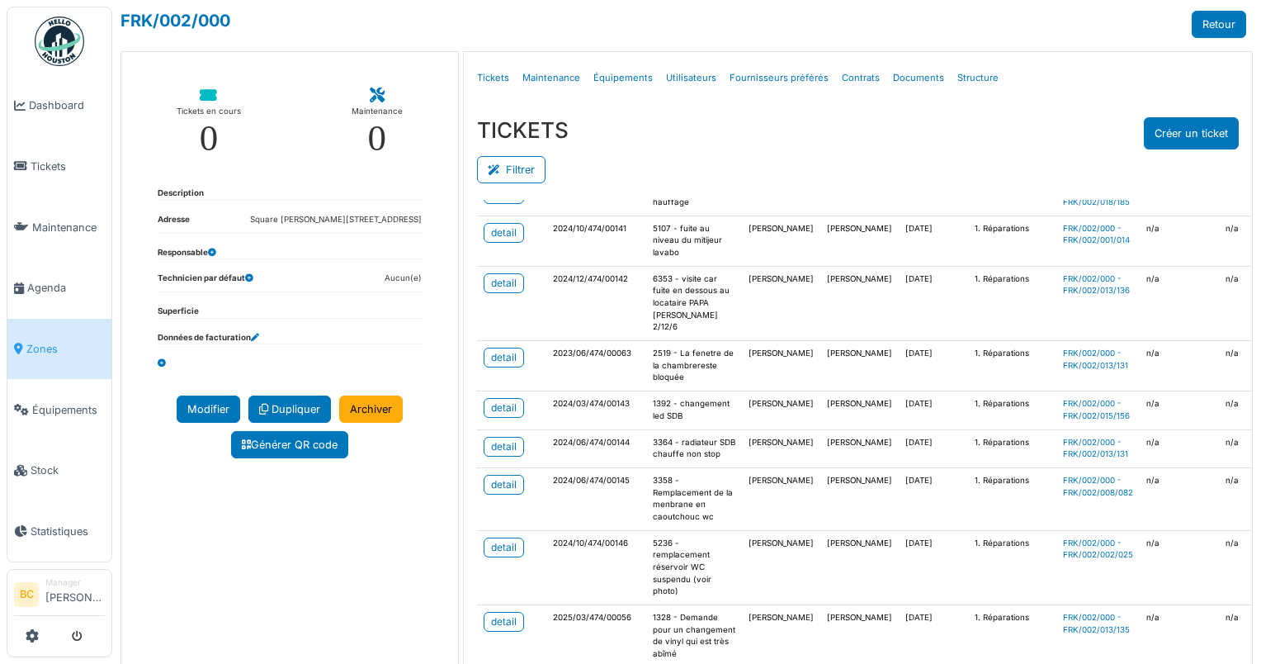
scroll to position [413, 0]
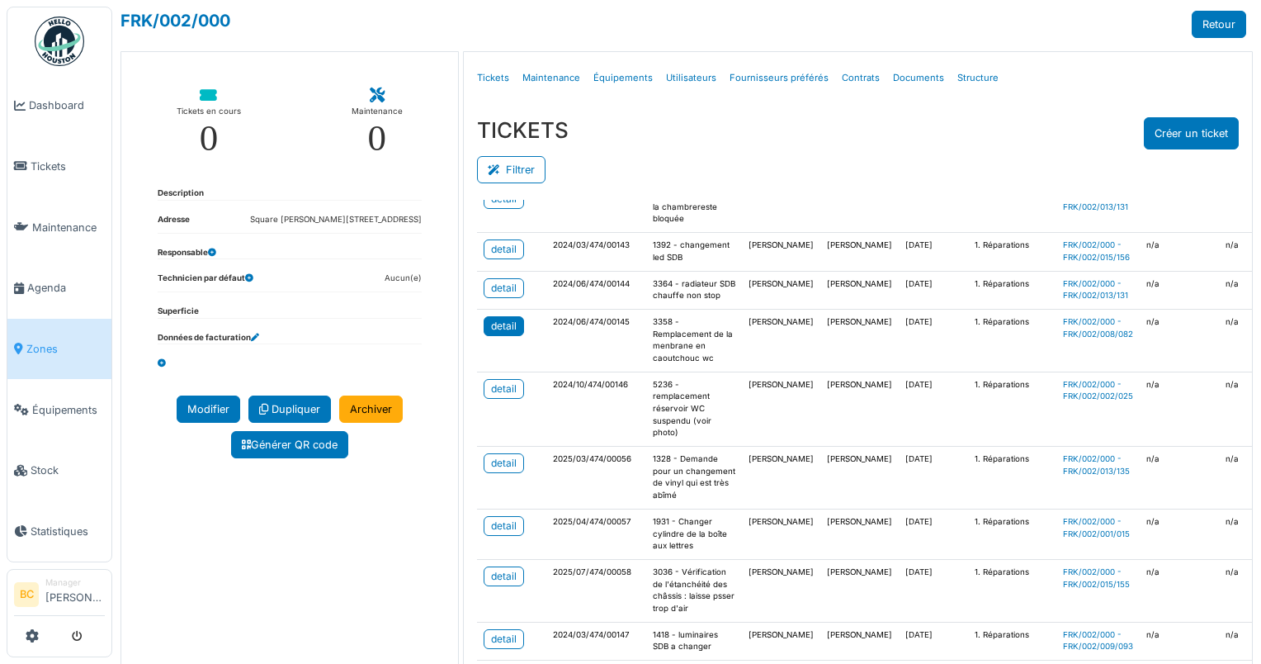
click at [499, 333] on div "detail" at bounding box center [504, 326] width 26 height 15
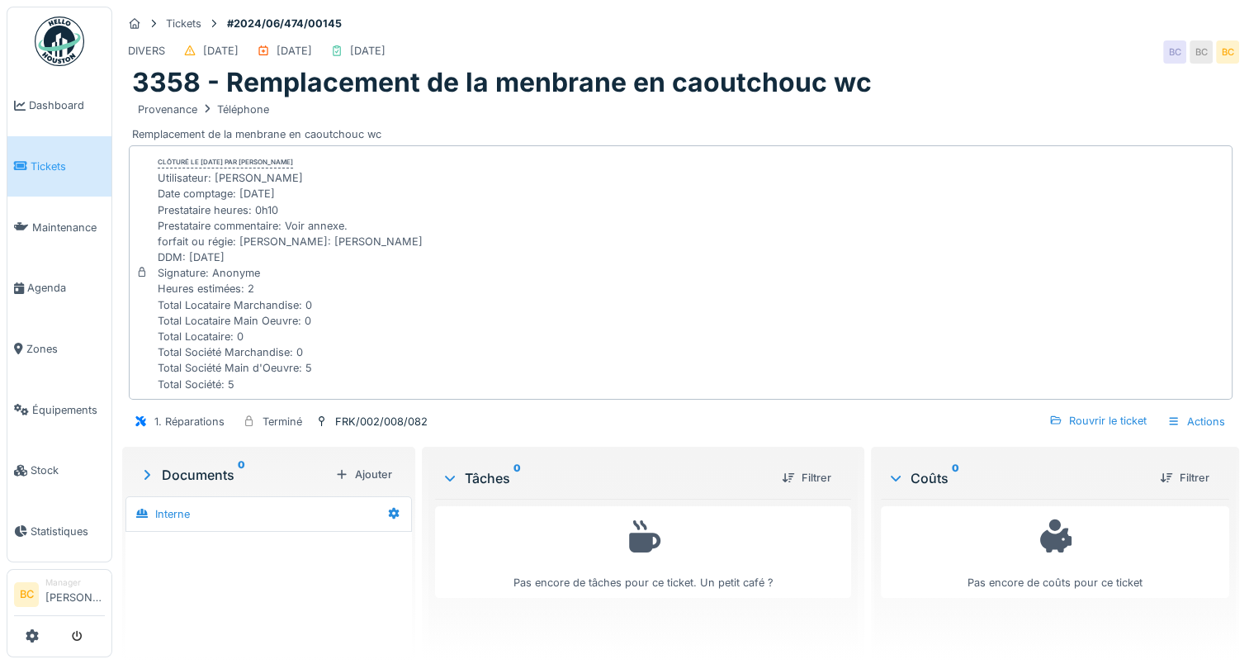
click at [36, 166] on span "Tickets" at bounding box center [68, 166] width 74 height 16
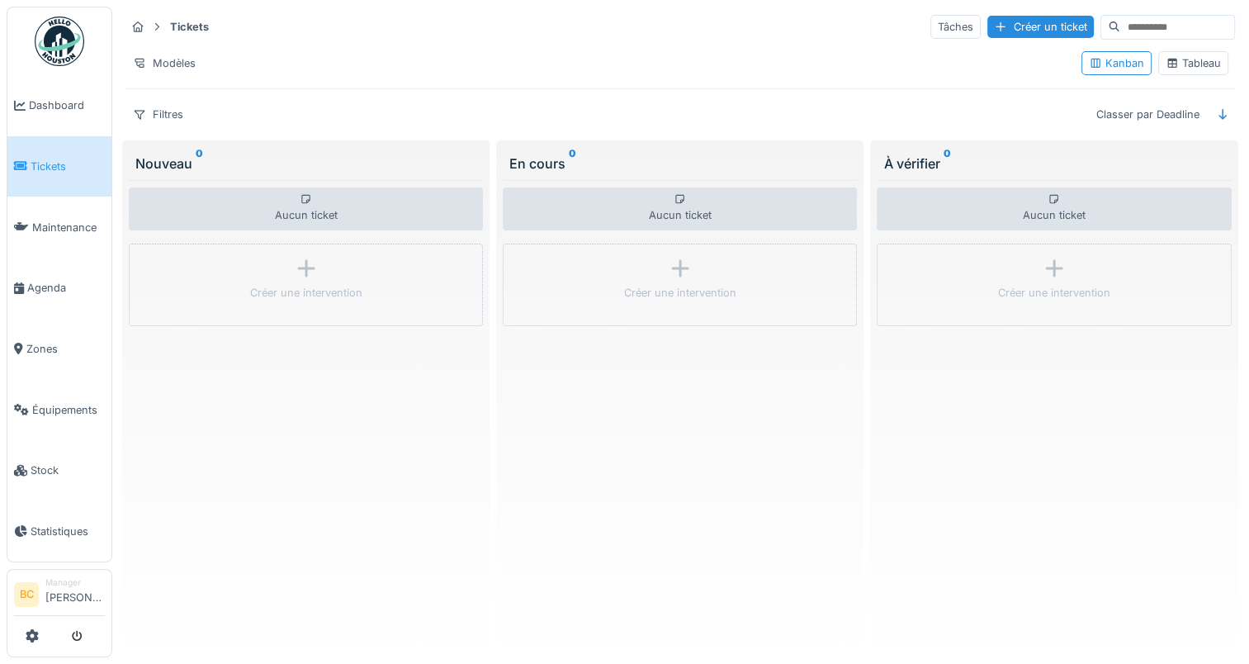
click at [1184, 66] on div "Tableau" at bounding box center [1192, 63] width 55 height 16
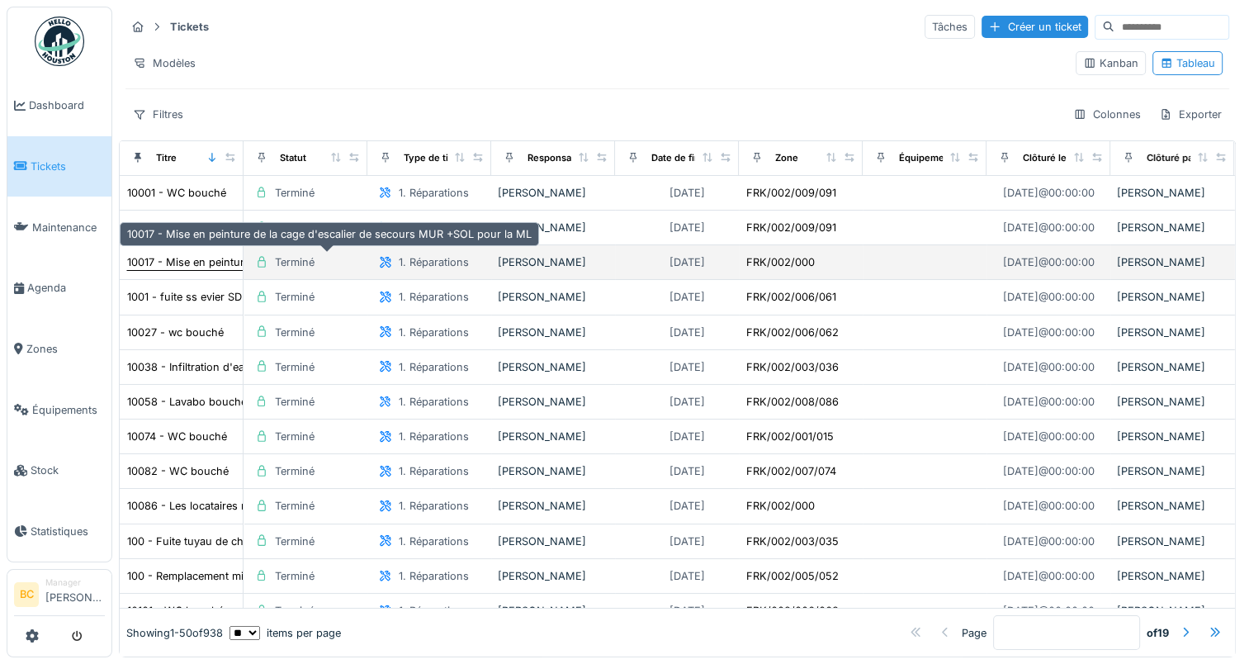
click at [195, 264] on div "10017 - Mise en peinture de la cage d'escalier de secours MUR +SOL pour la ML" at bounding box center [329, 262] width 404 height 16
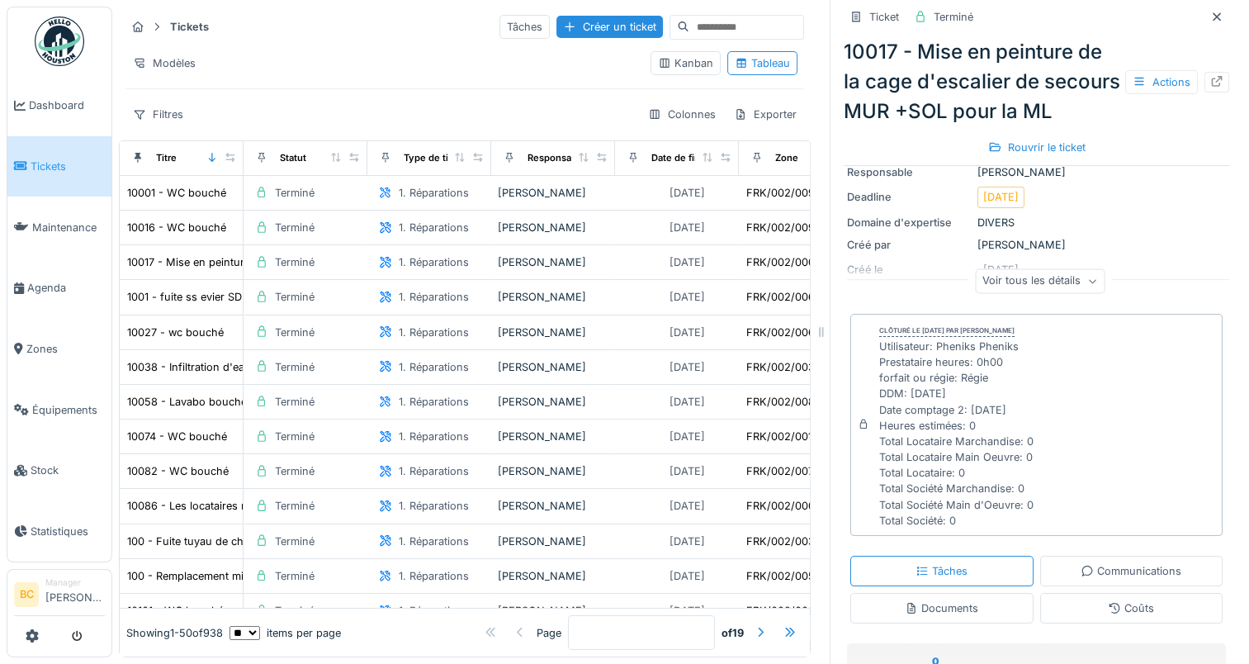
scroll to position [165, 0]
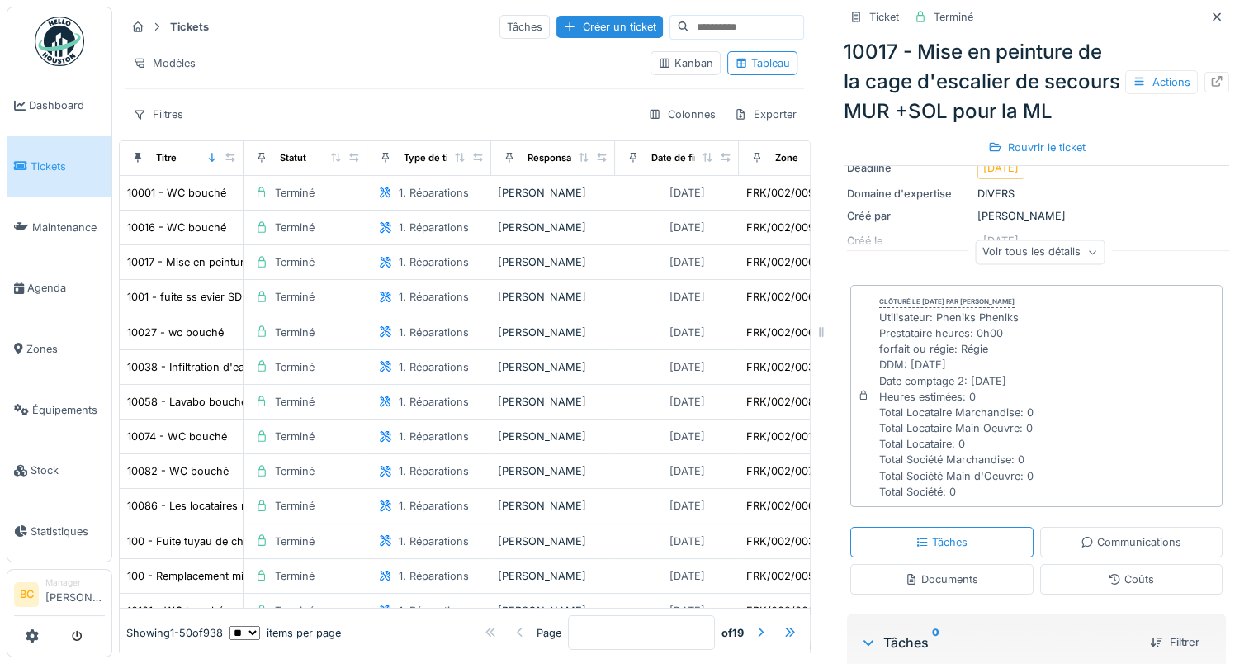
click at [1087, 257] on icon at bounding box center [1092, 252] width 10 height 8
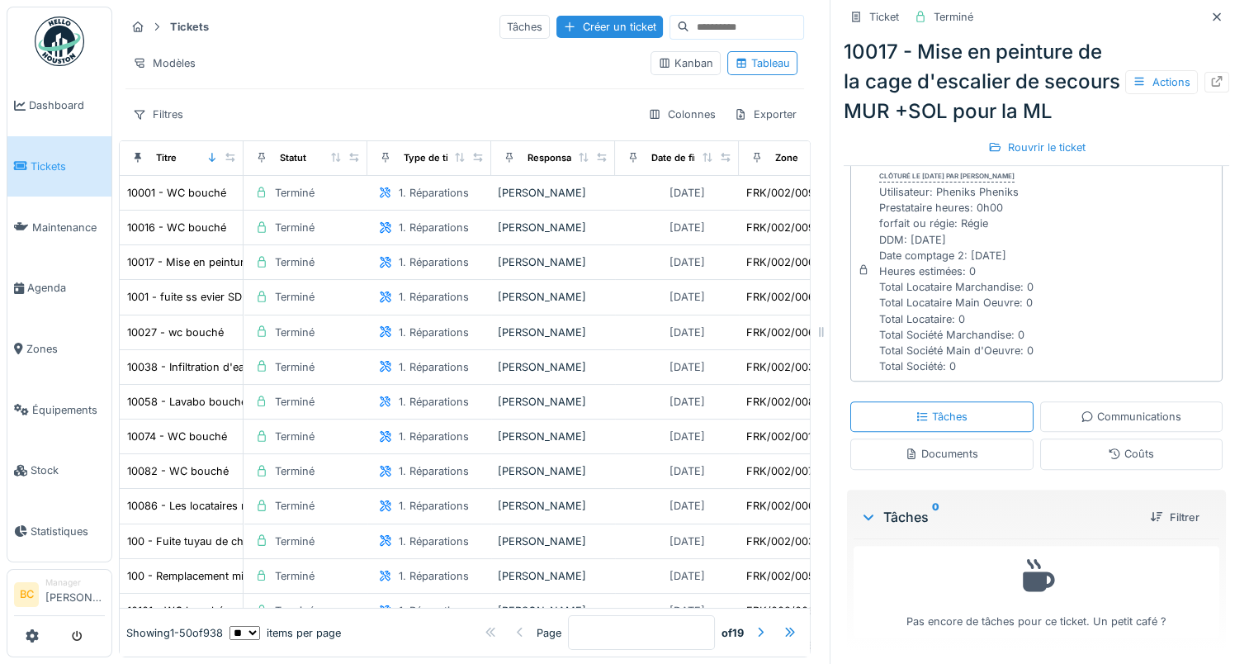
scroll to position [478, 0]
click at [930, 423] on div "Tâches" at bounding box center [941, 417] width 52 height 16
click at [1111, 446] on div "Coûts" at bounding box center [1131, 454] width 46 height 16
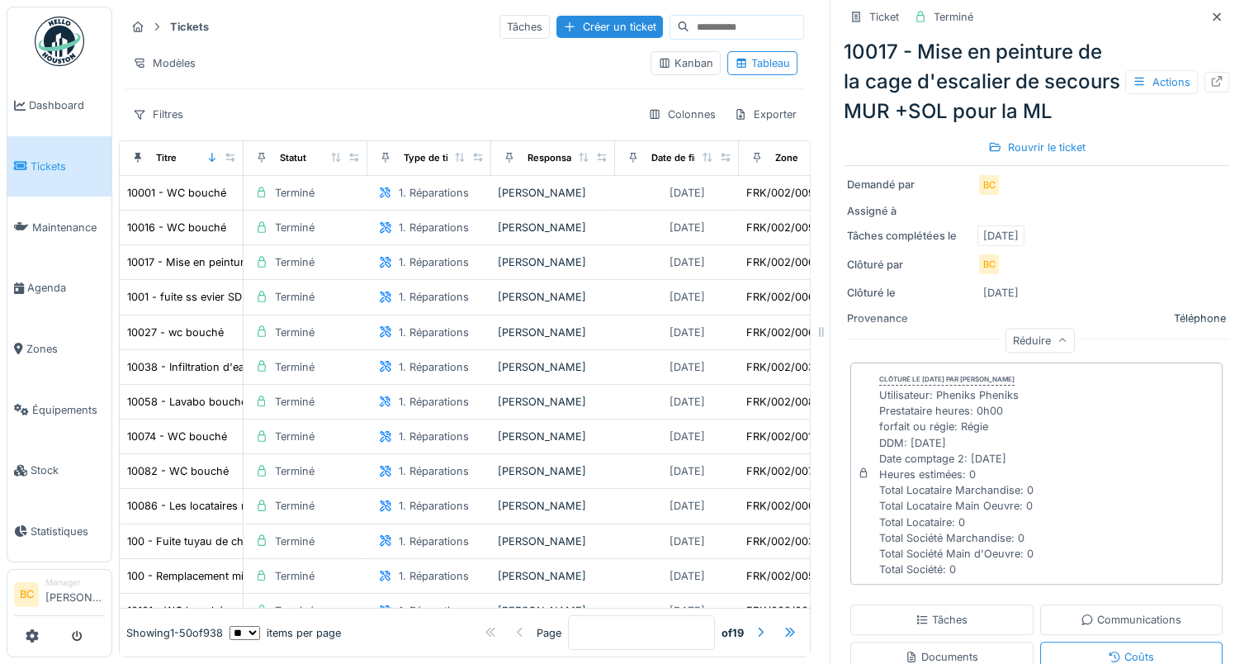
scroll to position [23, 0]
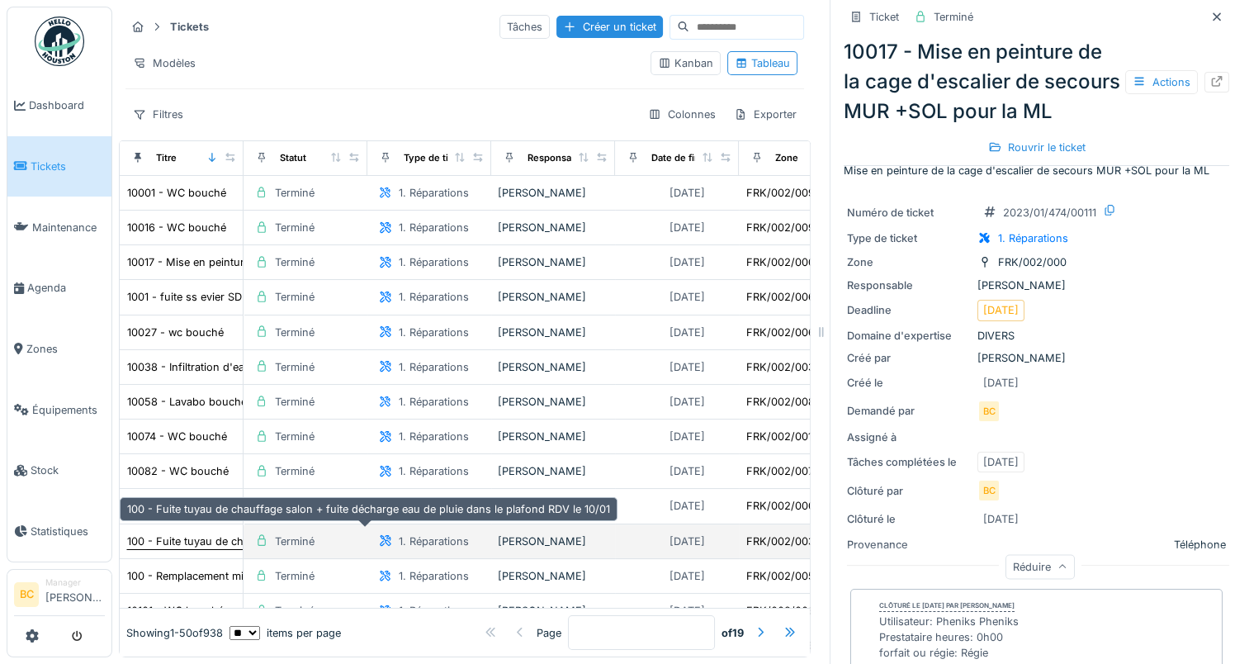
click at [217, 533] on div "100 - Fuite tuyau de chauffage salon + fuite décharge eau de pluie dans le plaf…" at bounding box center [368, 541] width 483 height 16
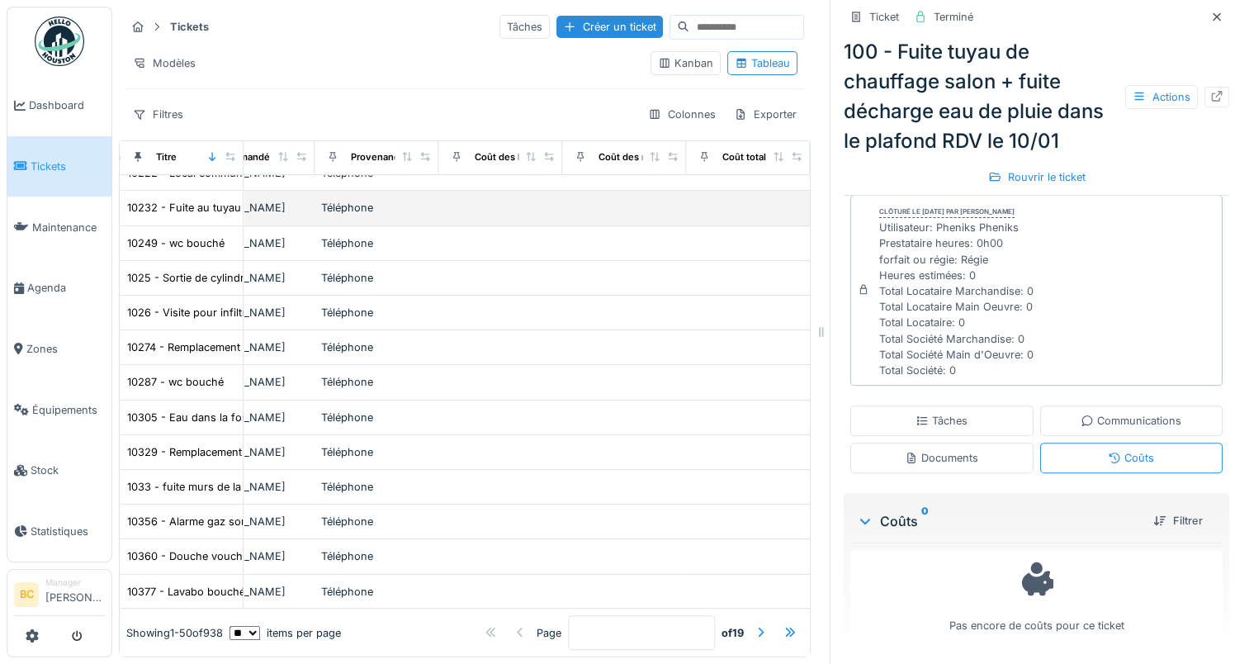
scroll to position [1238, 1328]
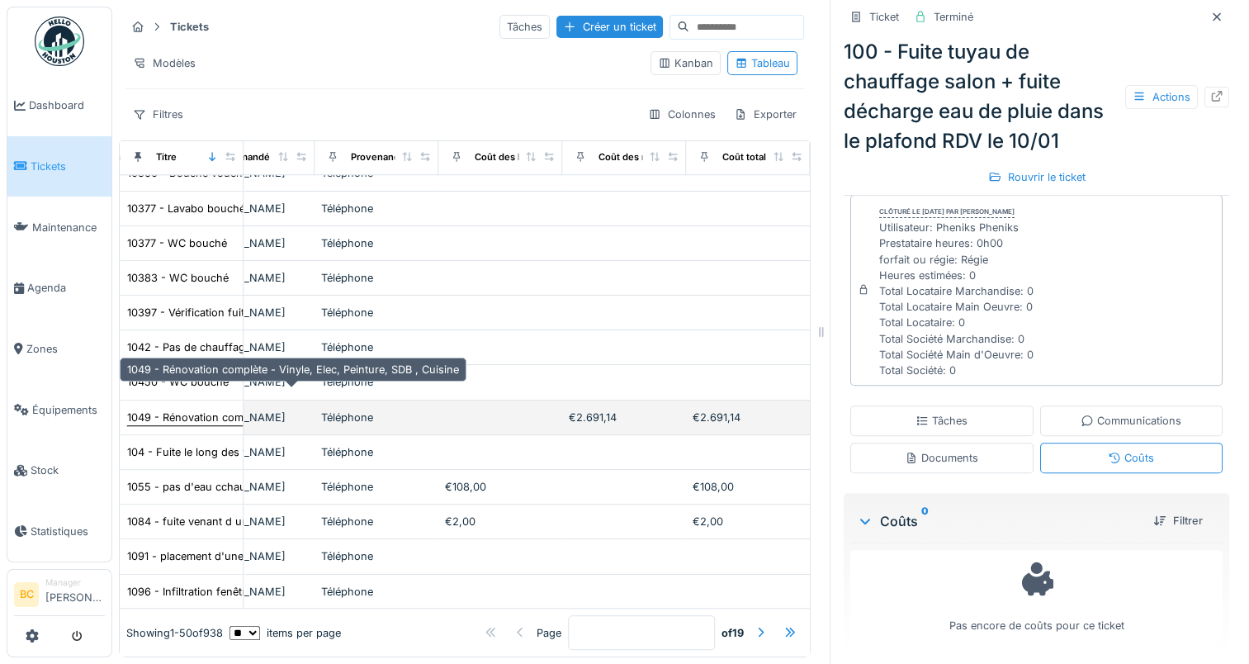
click at [186, 409] on div "1049 - Rénovation complète - Vinyle, Elec, Peinture, SDB , Cuisine" at bounding box center [293, 417] width 332 height 16
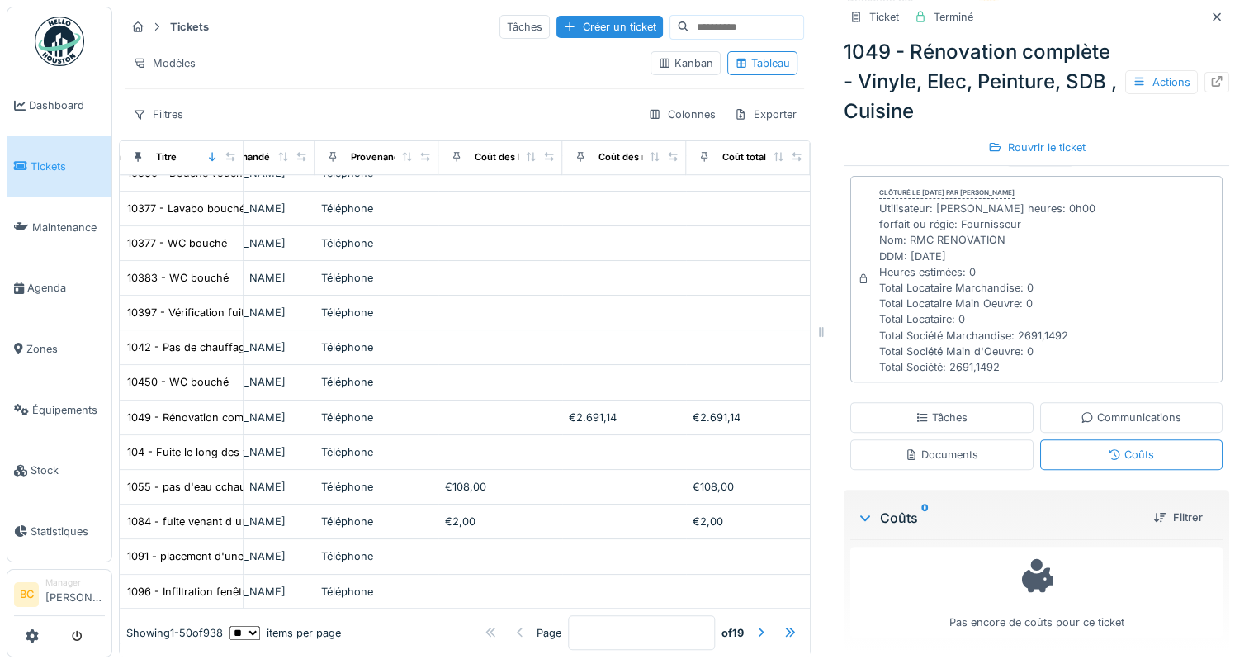
scroll to position [448, 0]
click at [1108, 449] on icon at bounding box center [1114, 454] width 13 height 11
click at [858, 509] on icon at bounding box center [864, 517] width 13 height 17
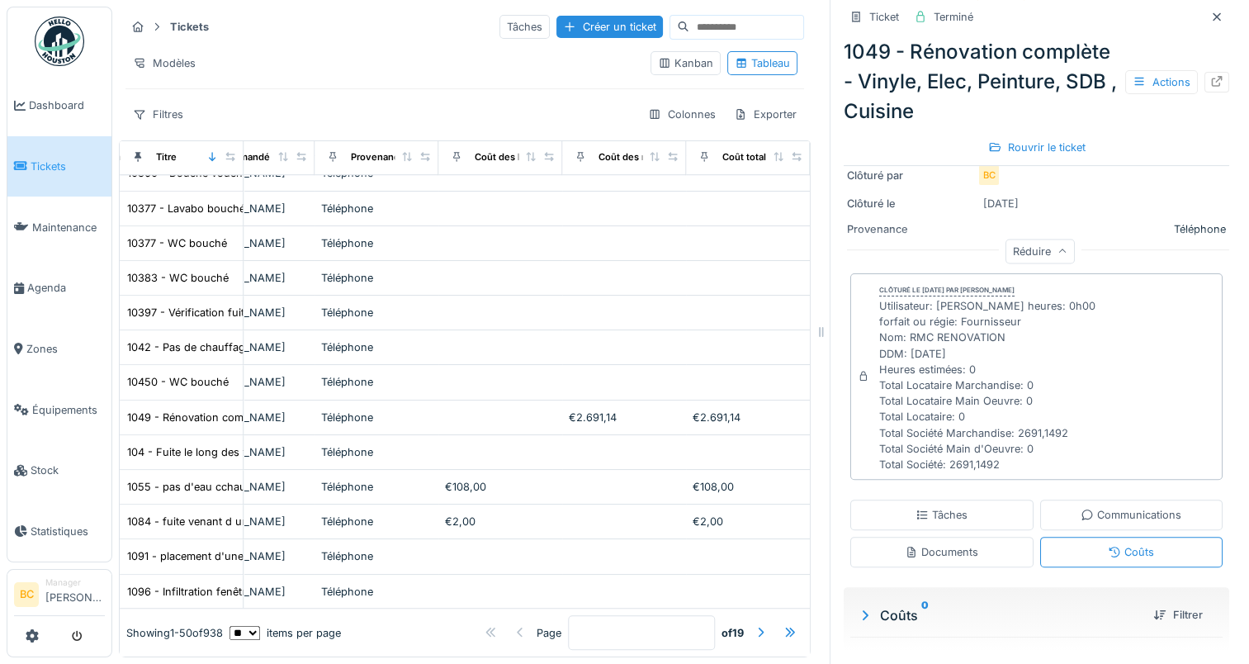
click at [857, 608] on icon at bounding box center [865, 614] width 17 height 13
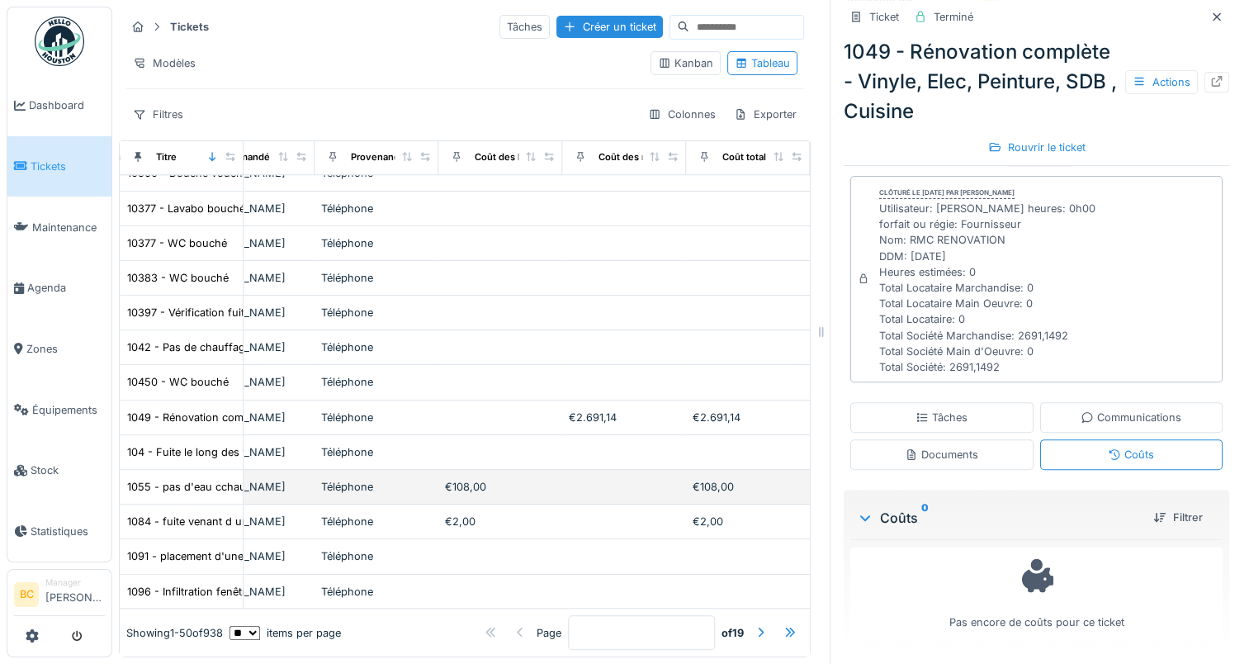
click at [321, 479] on div "Téléphone" at bounding box center [376, 487] width 111 height 16
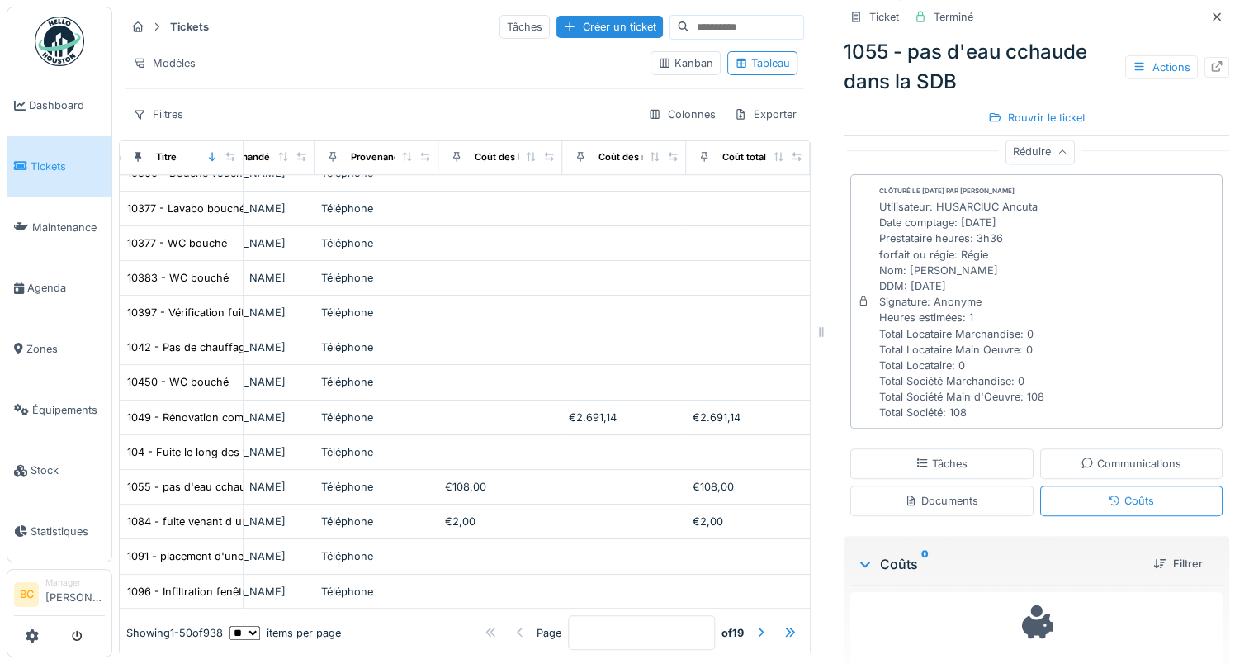
scroll to position [450, 0]
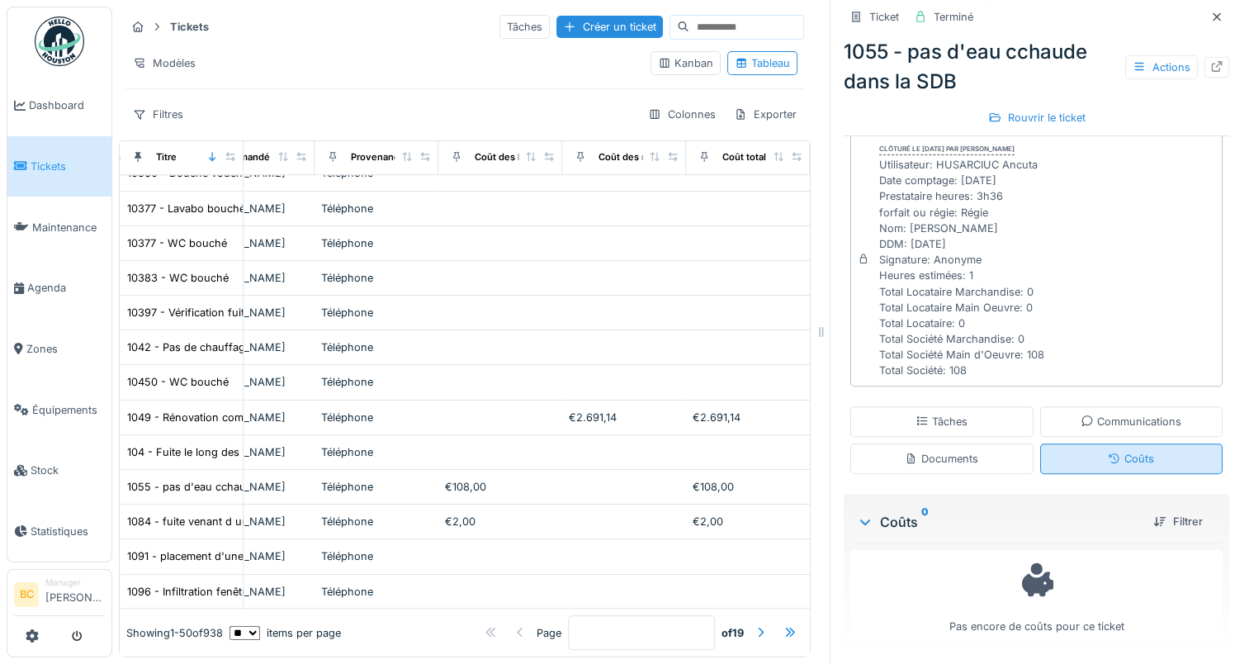
click at [1132, 443] on div "Coûts" at bounding box center [1131, 458] width 183 height 31
click at [1149, 56] on div "Actions" at bounding box center [1161, 67] width 73 height 24
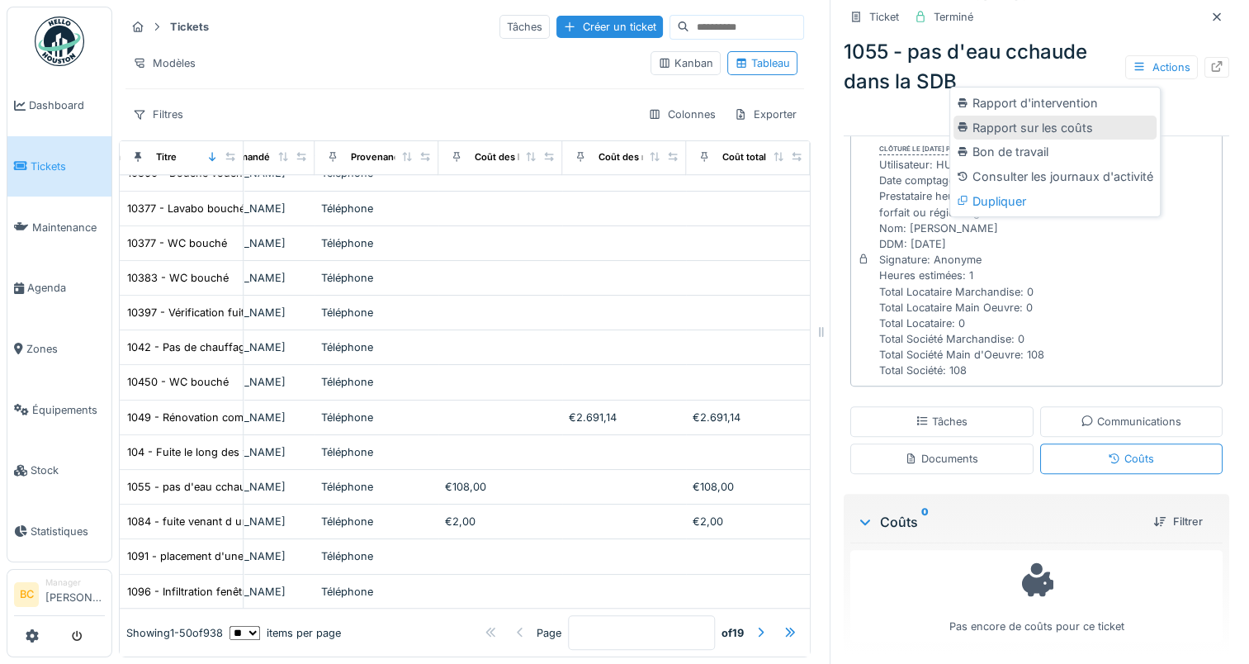
click at [1042, 121] on div "Rapport sur les coûts" at bounding box center [1054, 128] width 203 height 25
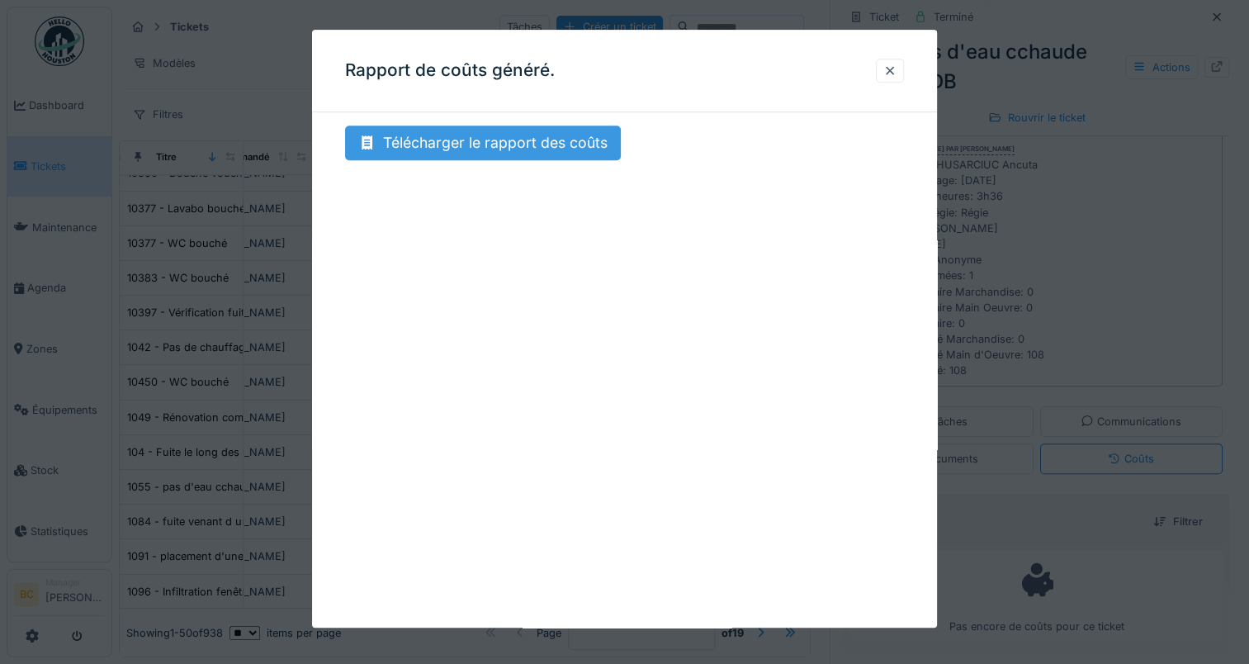
click at [515, 149] on div "Télécharger le rapport des coûts" at bounding box center [483, 142] width 276 height 35
click at [896, 69] on div at bounding box center [889, 71] width 13 height 16
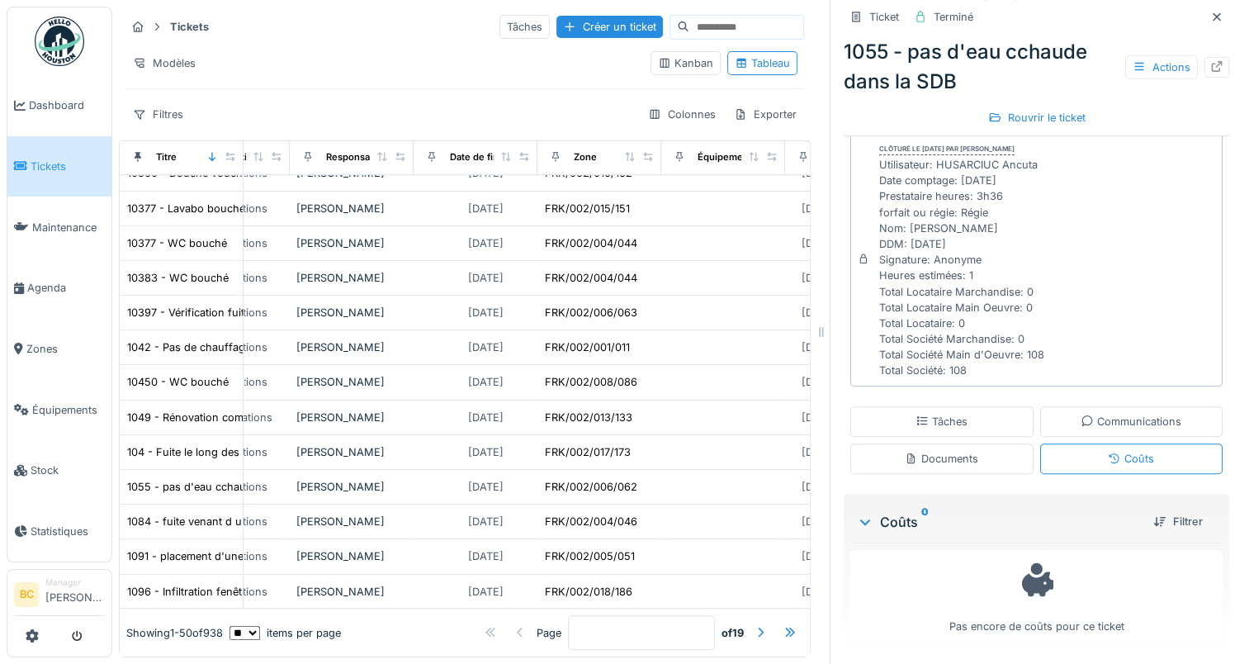
scroll to position [1238, 185]
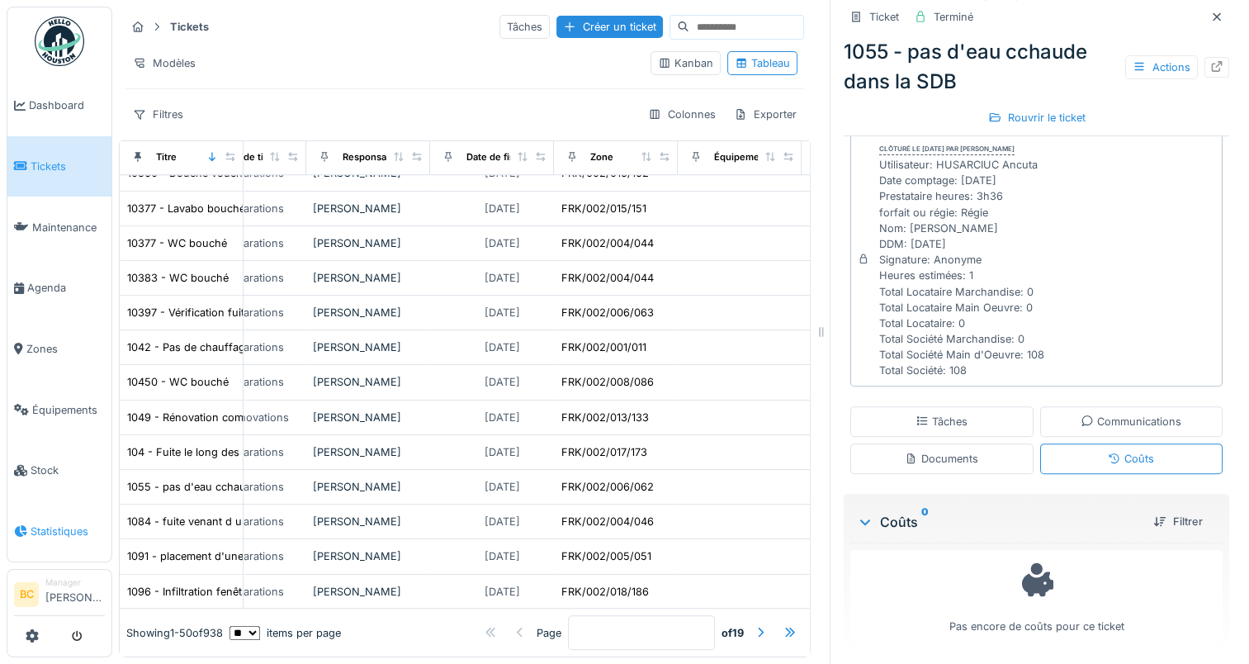
click at [40, 523] on span "Statistiques" at bounding box center [68, 531] width 74 height 16
